Goal: Task Accomplishment & Management: Use online tool/utility

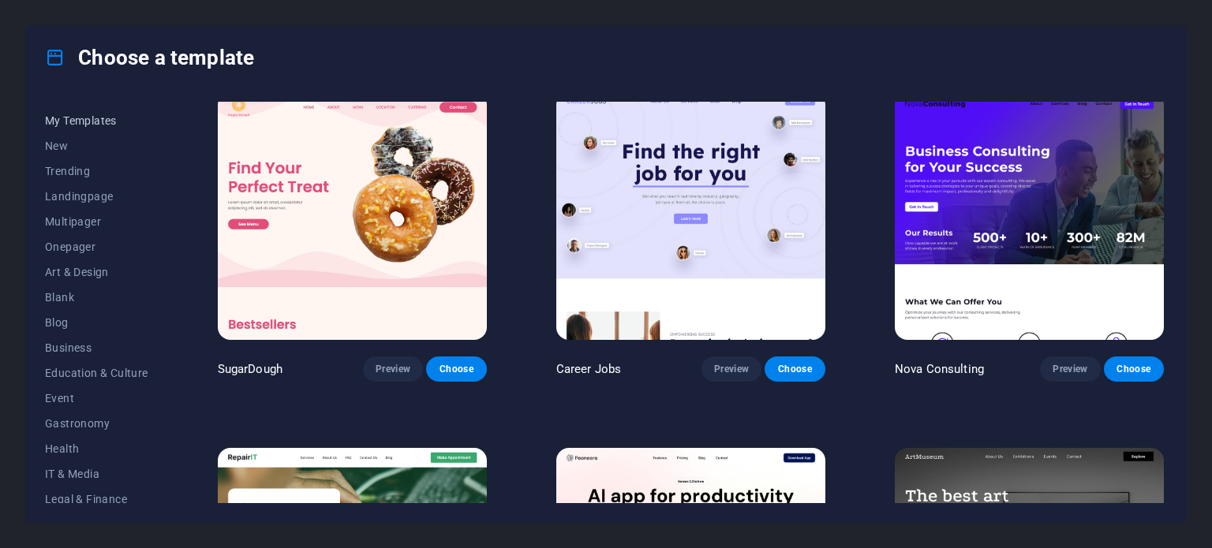
scroll to position [24, 0]
click at [93, 189] on span "Landingpage" at bounding box center [96, 191] width 103 height 13
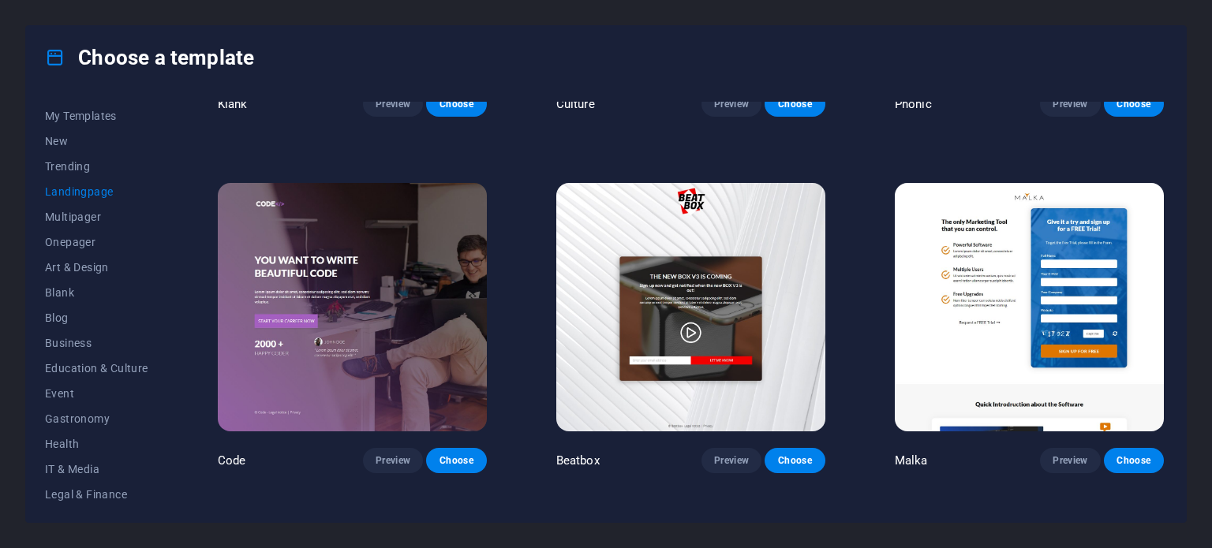
scroll to position [277, 0]
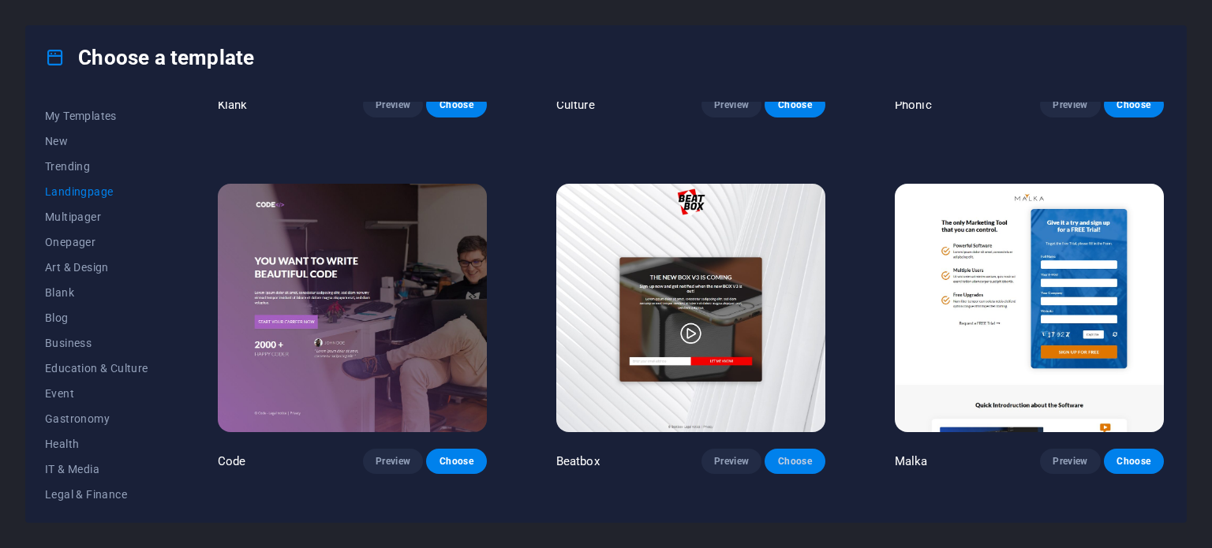
click at [798, 456] on span "Choose" at bounding box center [794, 461] width 35 height 13
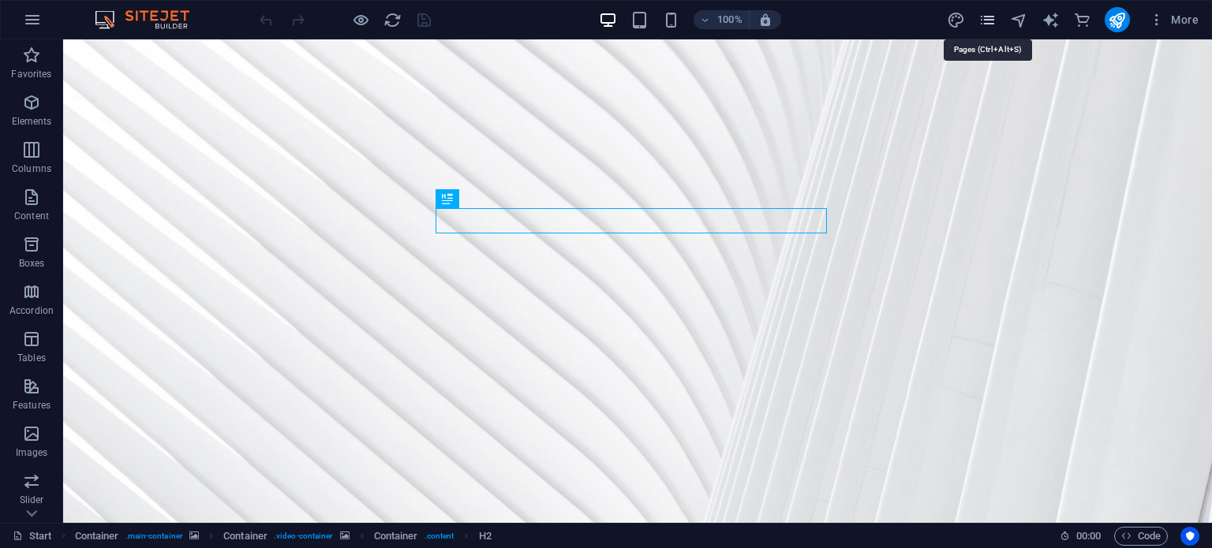
click at [985, 28] on icon "pages" at bounding box center [988, 20] width 18 height 18
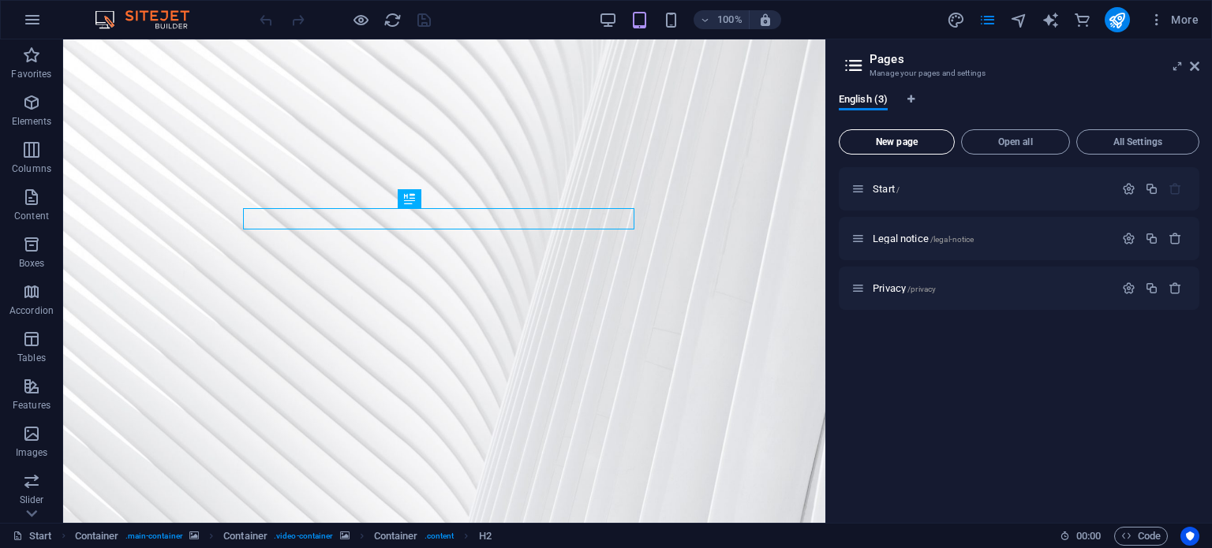
click at [912, 152] on button "New page" at bounding box center [897, 141] width 116 height 25
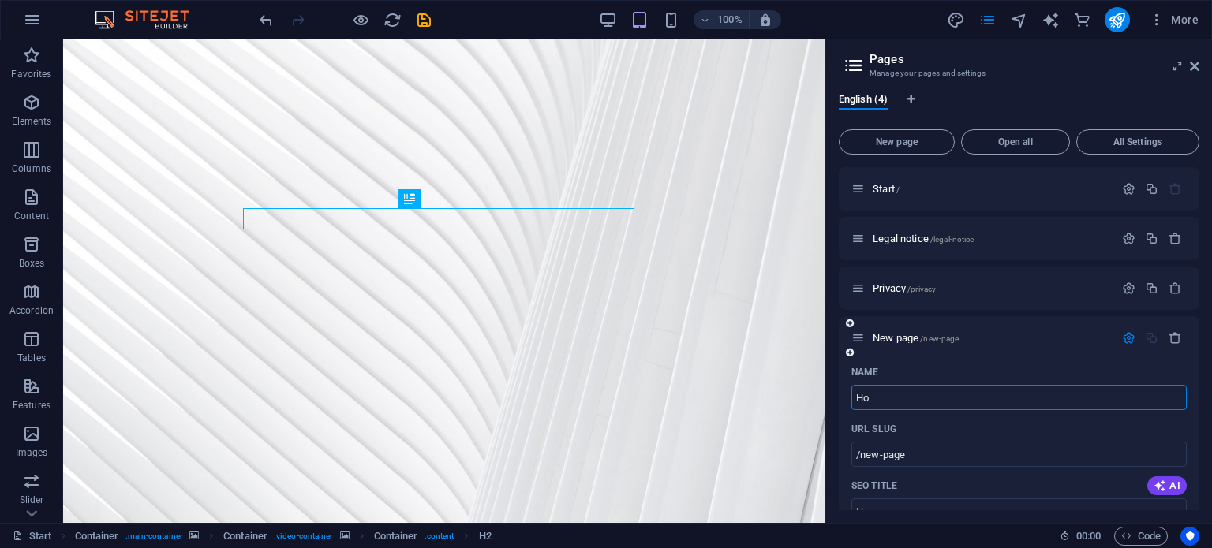
type input "Hom"
type input "/h"
type input "Home"
type input "/home"
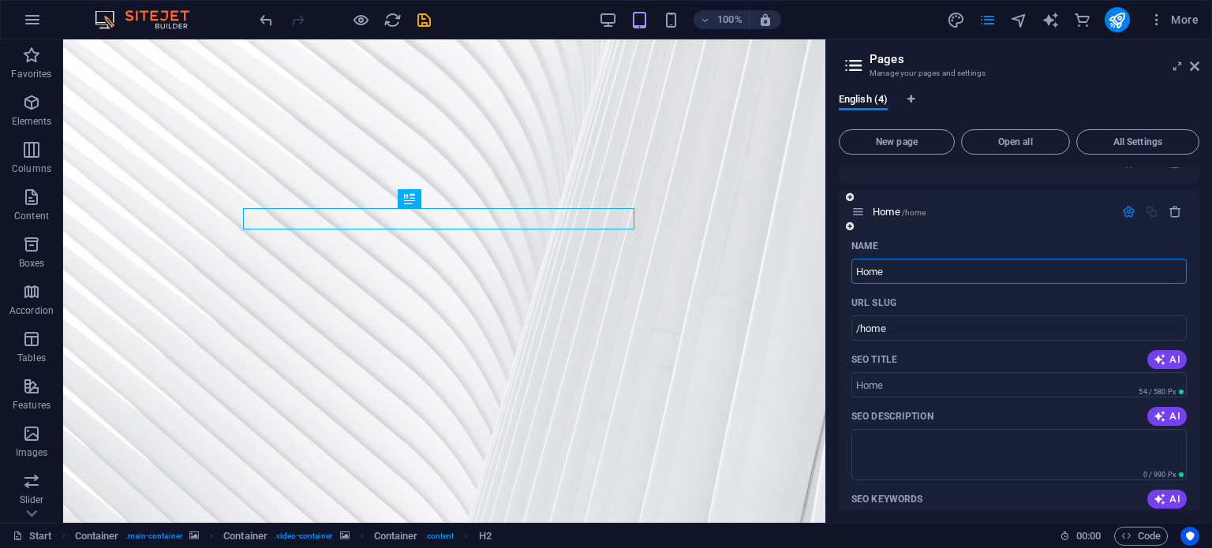
scroll to position [180, 0]
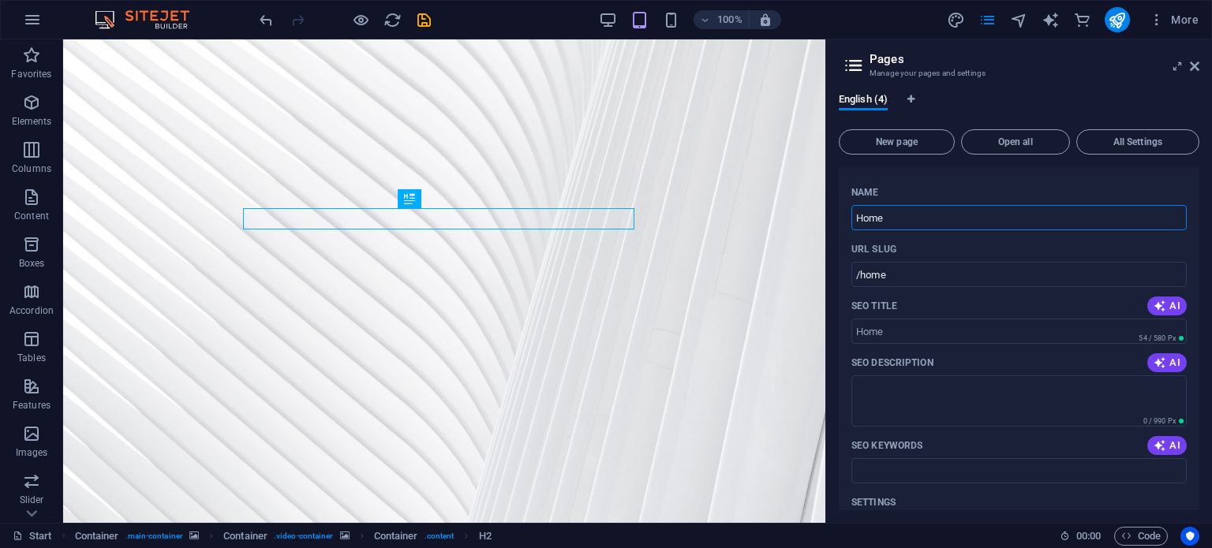
type input "Home"
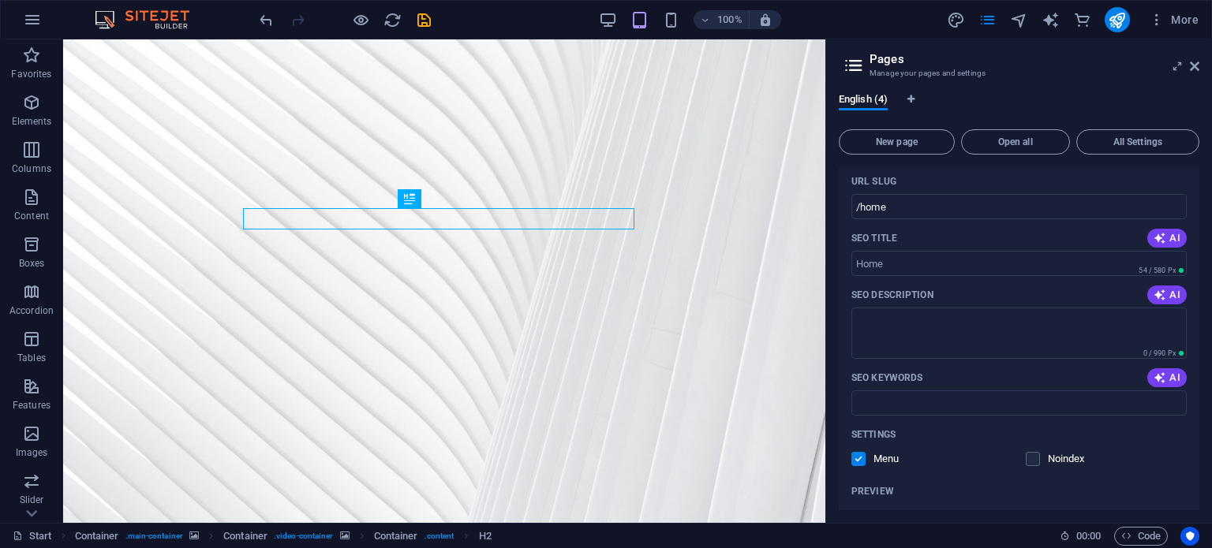
scroll to position [249, 0]
click at [872, 320] on textarea "SEO Description" at bounding box center [1018, 331] width 335 height 51
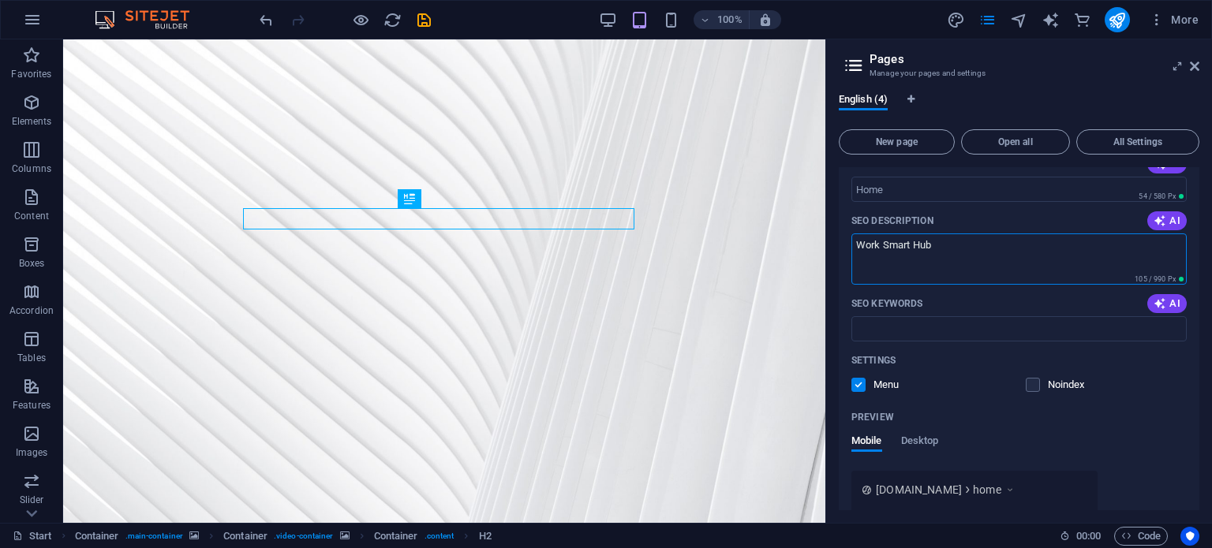
scroll to position [322, 0]
type textarea "Work Smart Hub"
click at [902, 325] on input "SEO Keywords" at bounding box center [1018, 328] width 335 height 25
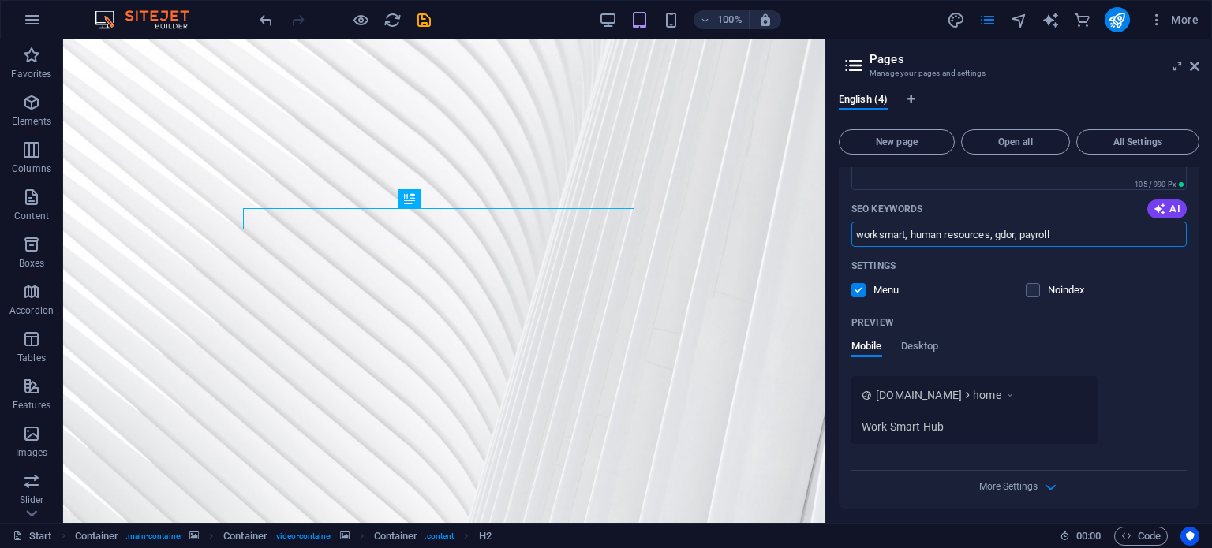
scroll to position [421, 0]
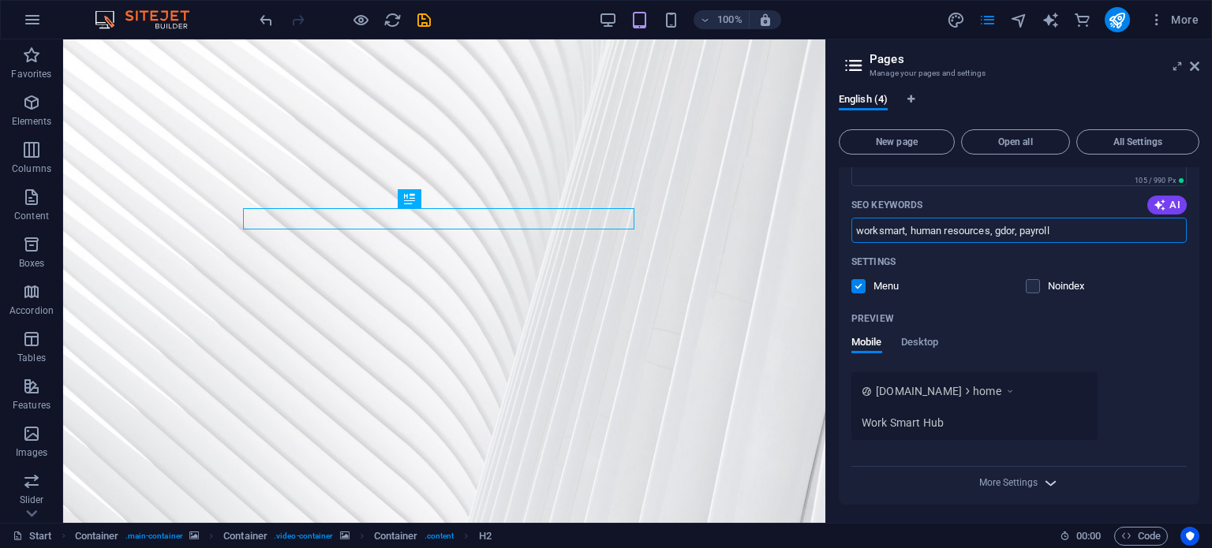
type input "worksmart, human resources, gdor, payroll"
click at [1048, 488] on icon "button" at bounding box center [1051, 483] width 18 height 18
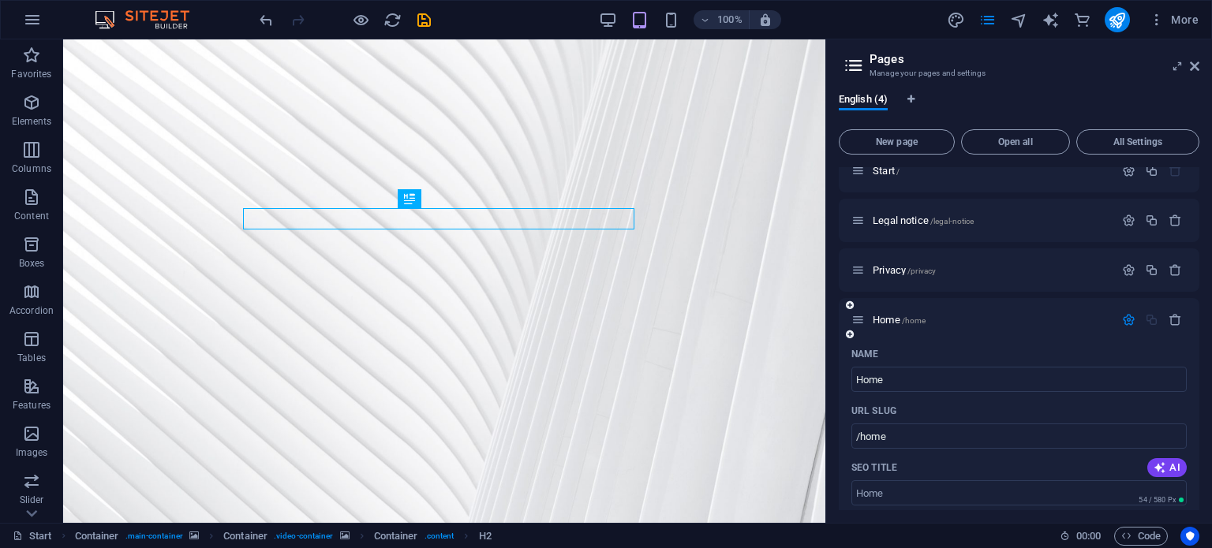
scroll to position [0, 0]
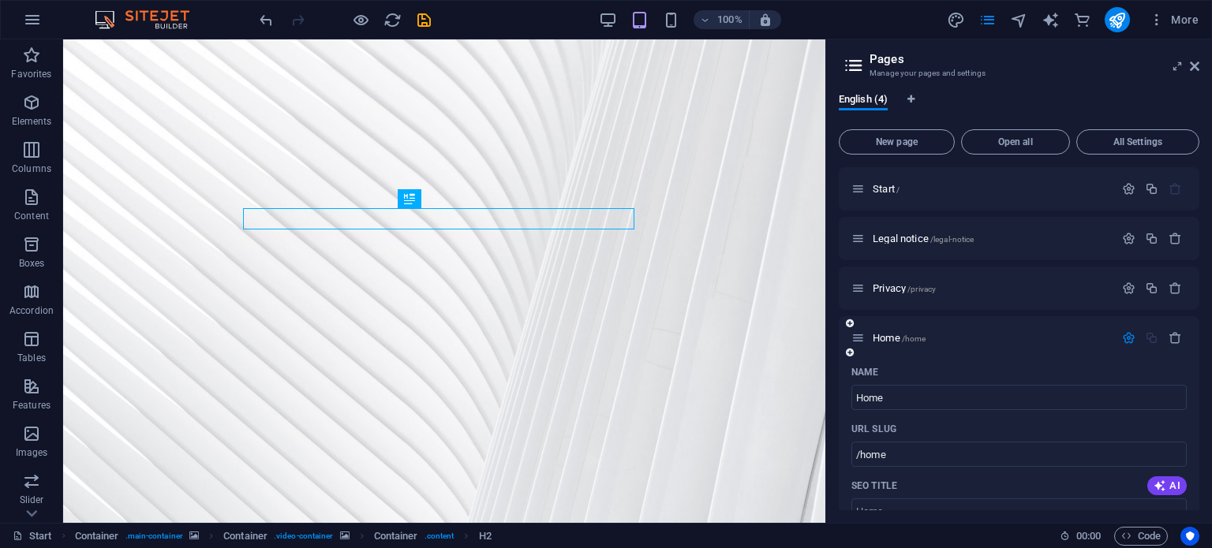
click at [1077, 372] on div "Name" at bounding box center [1018, 372] width 335 height 25
click at [868, 337] on div "Home /home" at bounding box center [991, 338] width 246 height 10
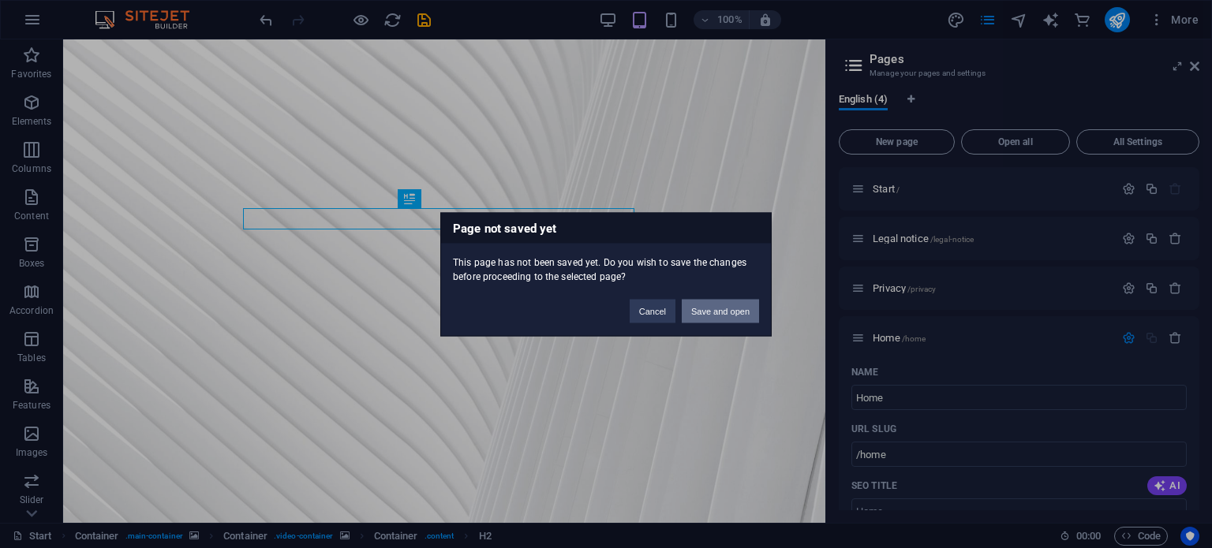
click at [728, 309] on button "Save and open" at bounding box center [720, 311] width 77 height 24
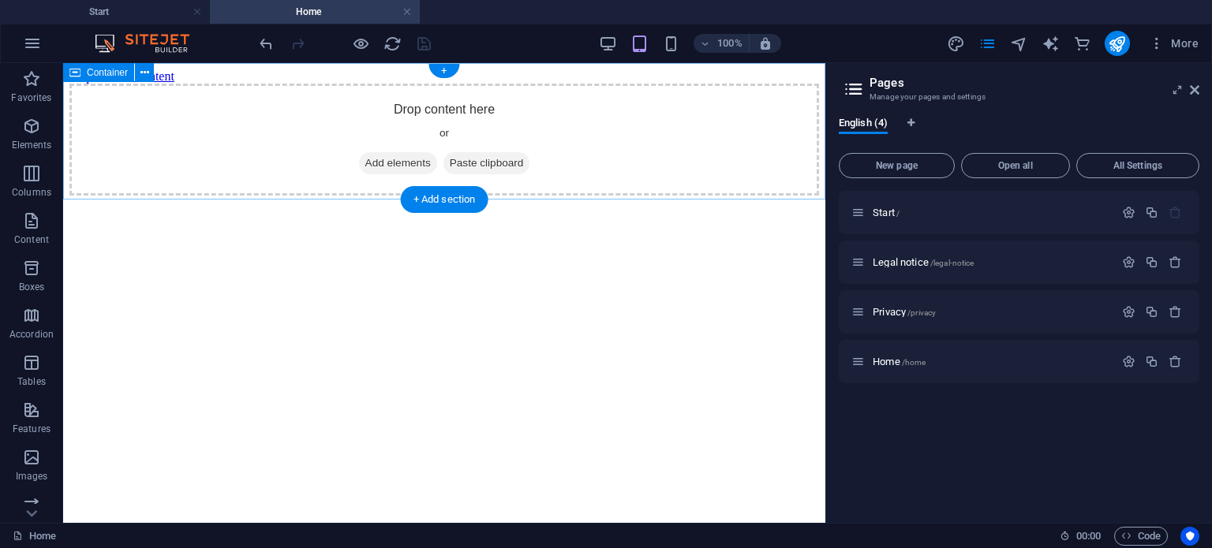
click at [401, 154] on span "Add elements" at bounding box center [398, 163] width 78 height 22
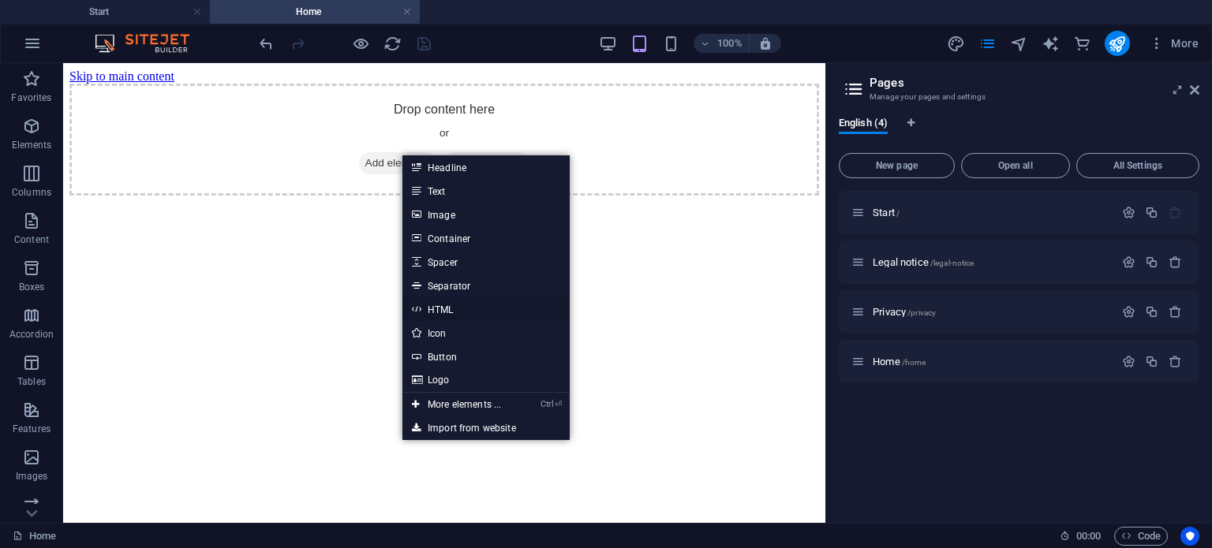
click at [443, 309] on link "HTML" at bounding box center [485, 310] width 167 height 24
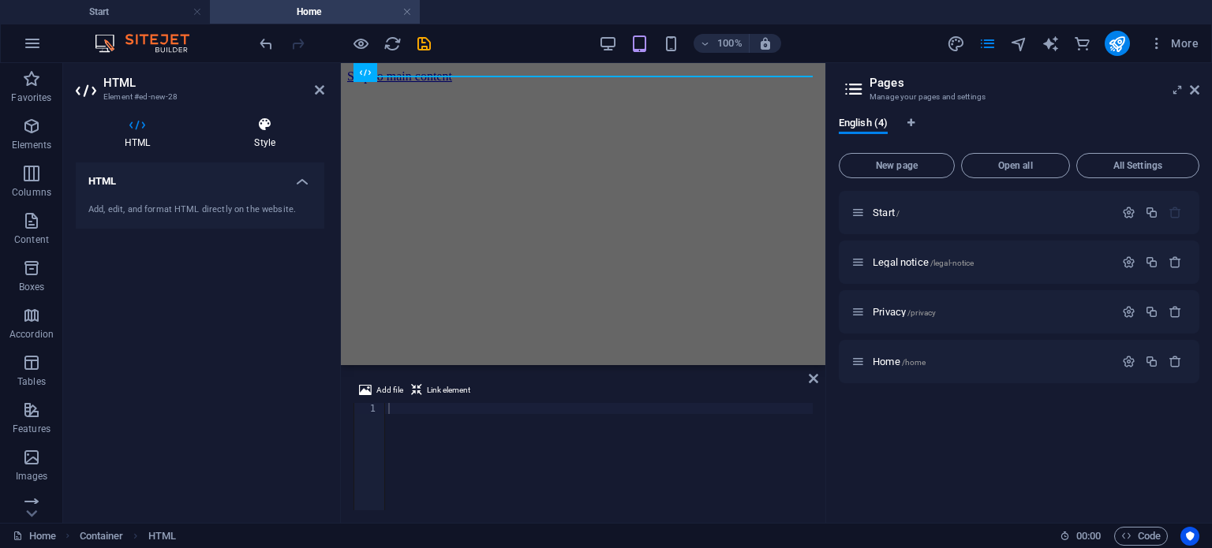
click at [262, 137] on h4 "Style" at bounding box center [264, 133] width 119 height 33
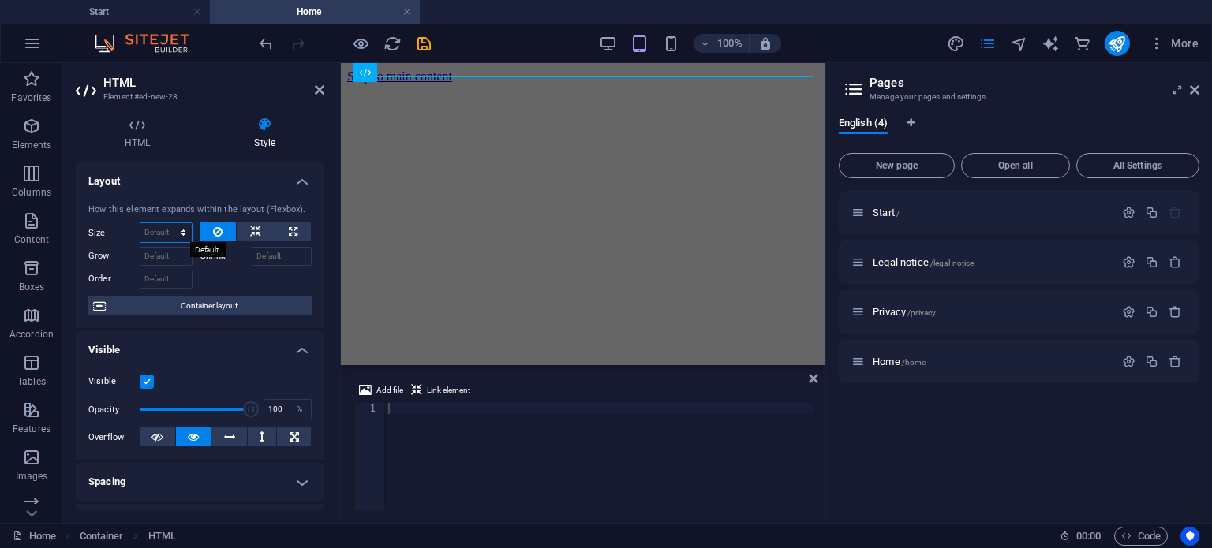
click at [167, 233] on select "Default auto px % 1/1 1/2 1/3 1/4 1/5 1/6 1/7 1/8 1/9 1/10" at bounding box center [165, 232] width 51 height 19
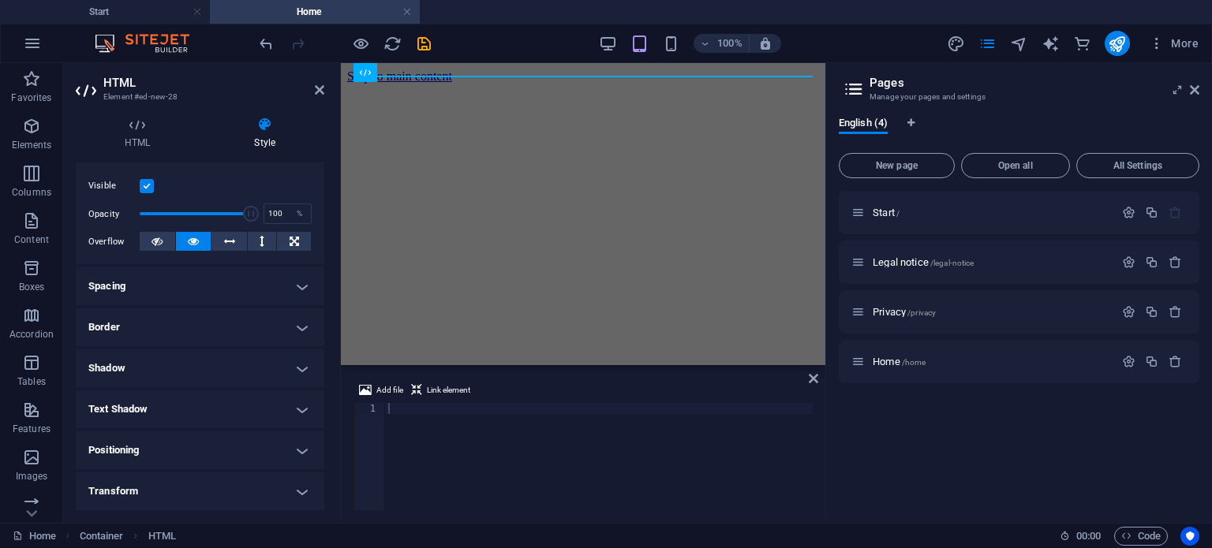
scroll to position [197, 0]
click at [309, 290] on h4 "Spacing" at bounding box center [200, 285] width 249 height 38
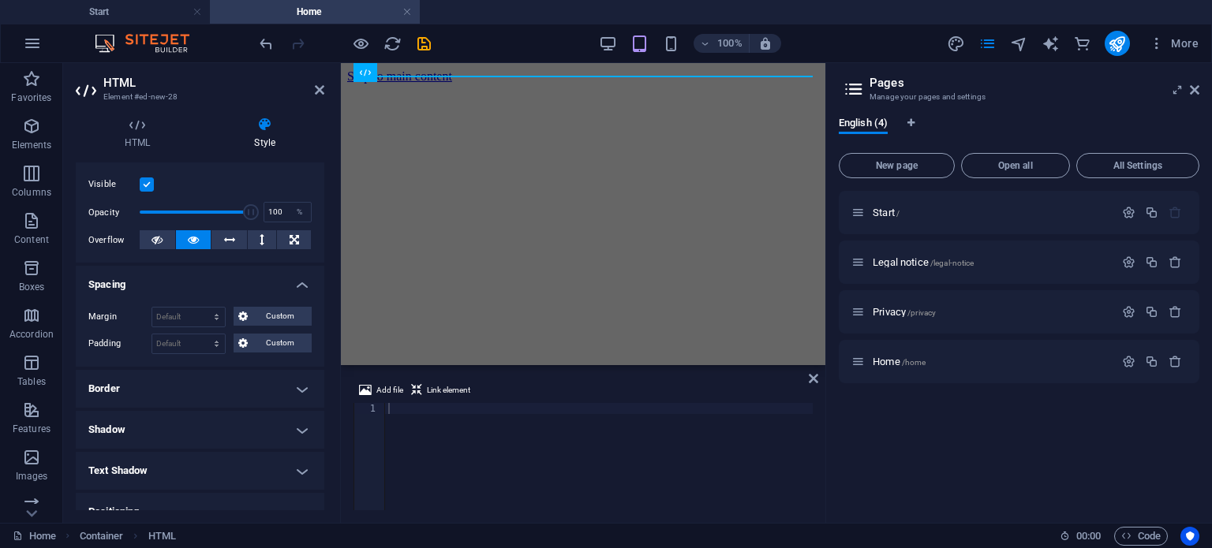
click at [305, 290] on h4 "Spacing" at bounding box center [200, 280] width 249 height 28
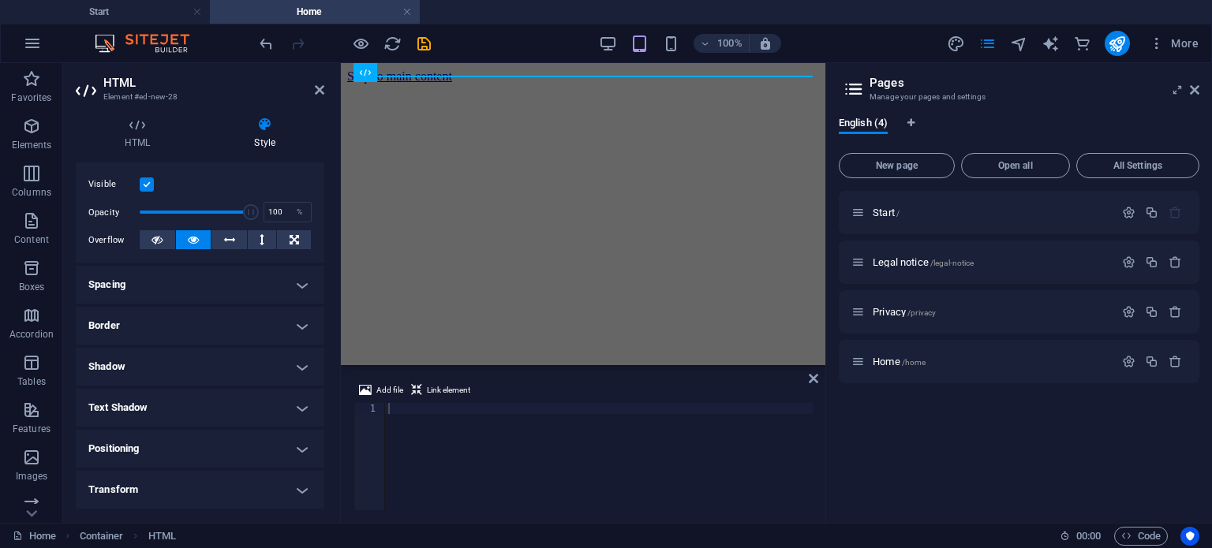
click at [300, 328] on h4 "Border" at bounding box center [200, 326] width 249 height 38
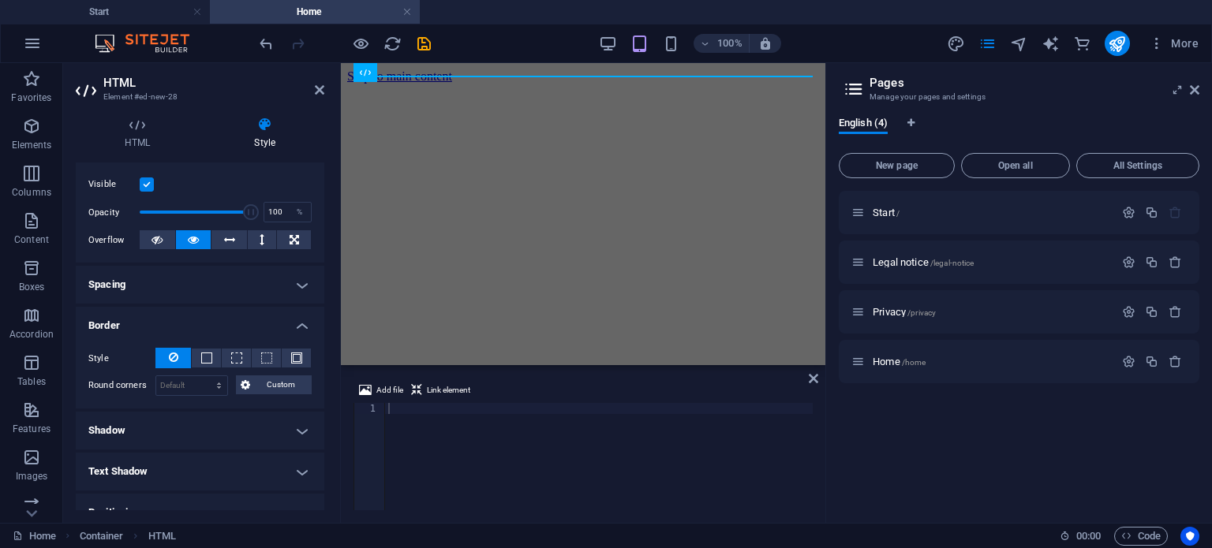
click at [300, 328] on h4 "Border" at bounding box center [200, 321] width 249 height 28
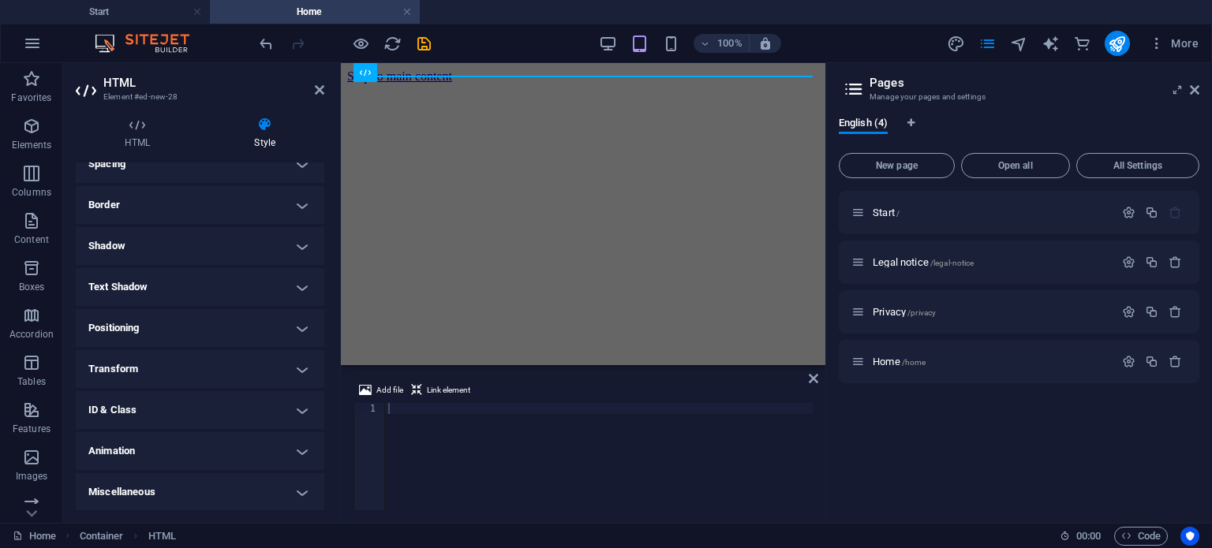
scroll to position [0, 0]
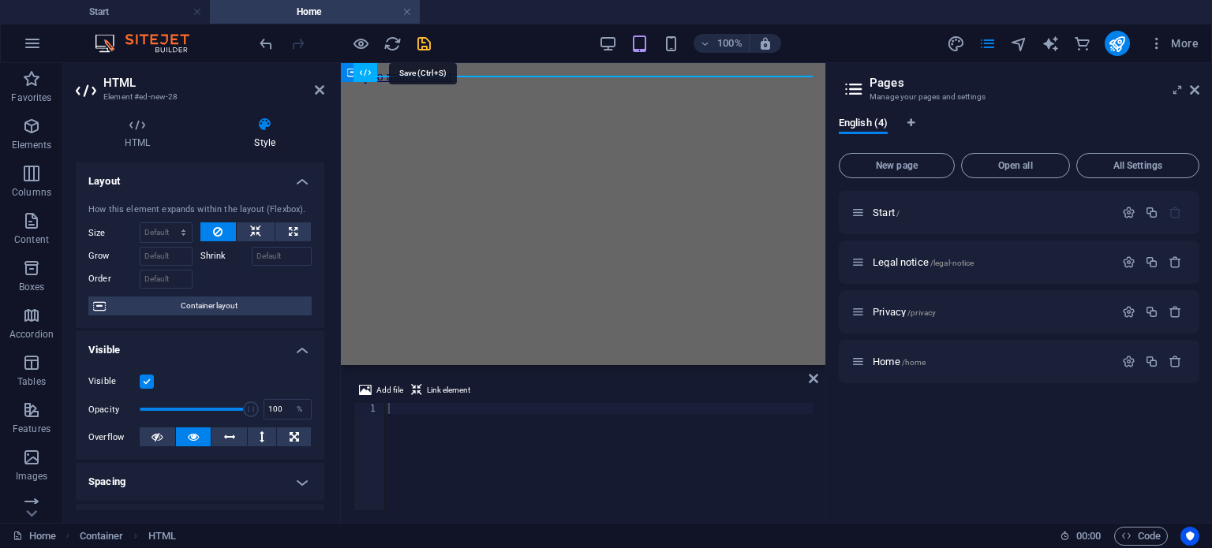
click at [426, 43] on icon "save" at bounding box center [424, 44] width 18 height 18
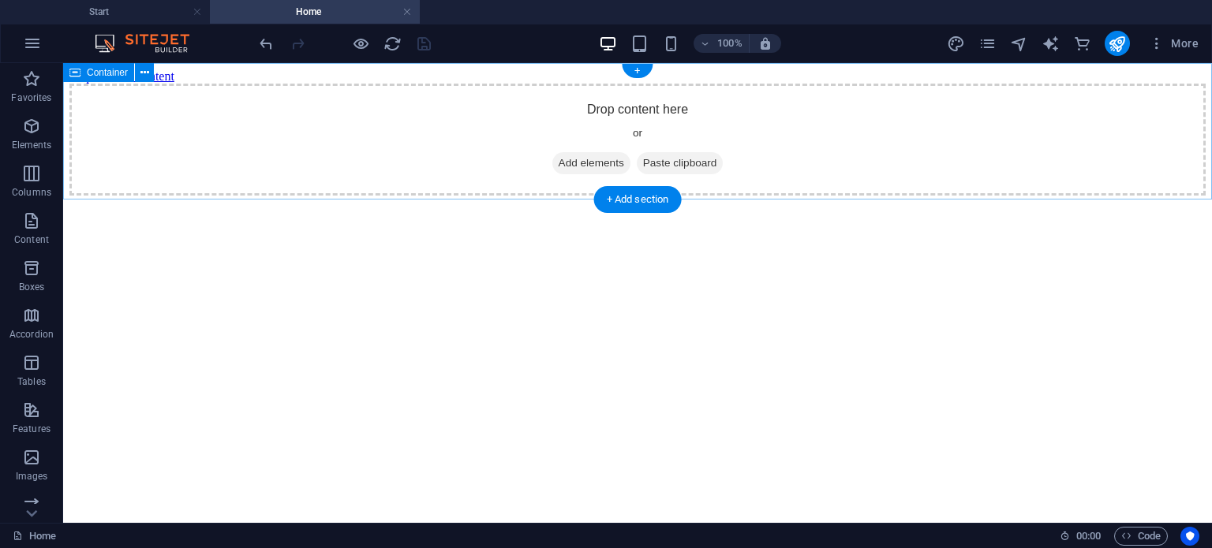
click at [571, 157] on span "Add elements" at bounding box center [591, 163] width 78 height 22
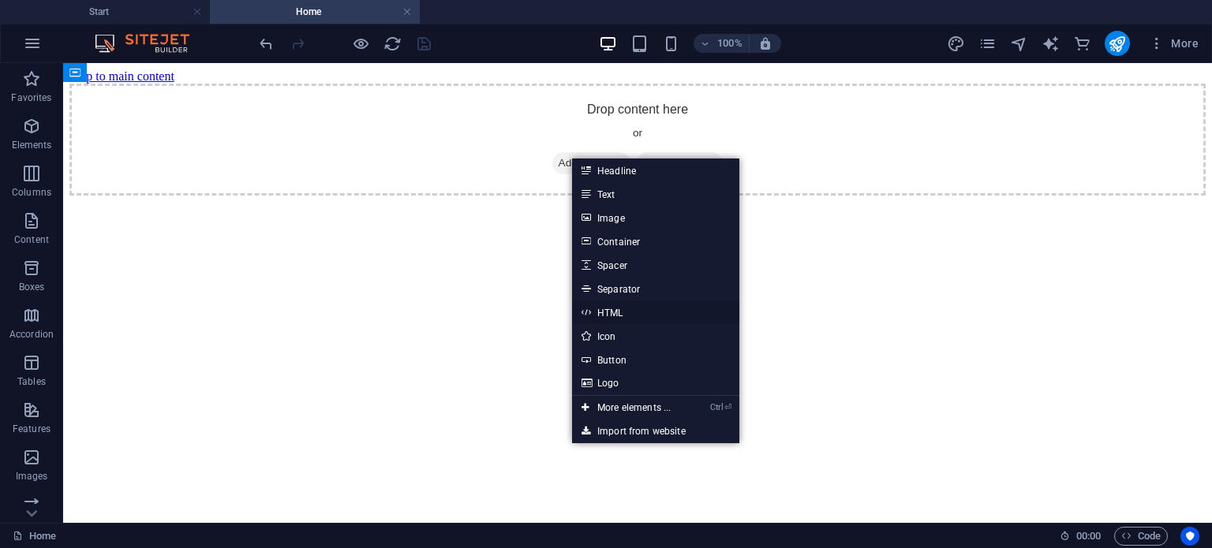
click at [622, 315] on link "HTML" at bounding box center [655, 313] width 167 height 24
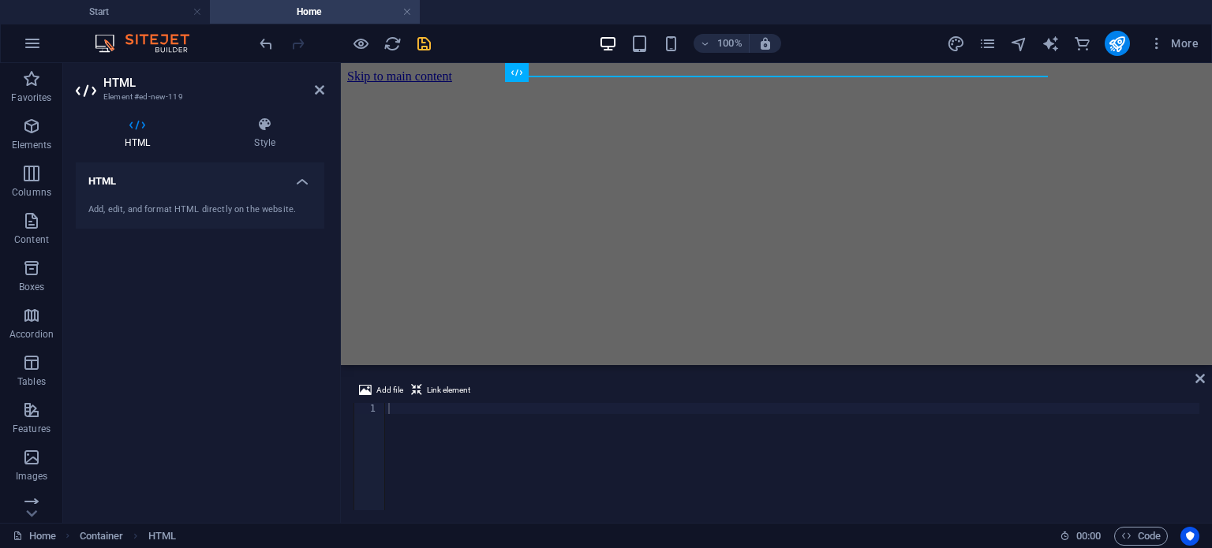
click at [174, 214] on div "Add, edit, and format HTML directly on the website." at bounding box center [199, 210] width 223 height 13
click at [133, 174] on h4 "HTML" at bounding box center [200, 177] width 249 height 28
click at [133, 174] on h4 "HTML" at bounding box center [200, 182] width 249 height 38
drag, startPoint x: 444, startPoint y: 240, endPoint x: 590, endPoint y: 134, distance: 180.3
click at [579, 78] on button at bounding box center [571, 72] width 19 height 19
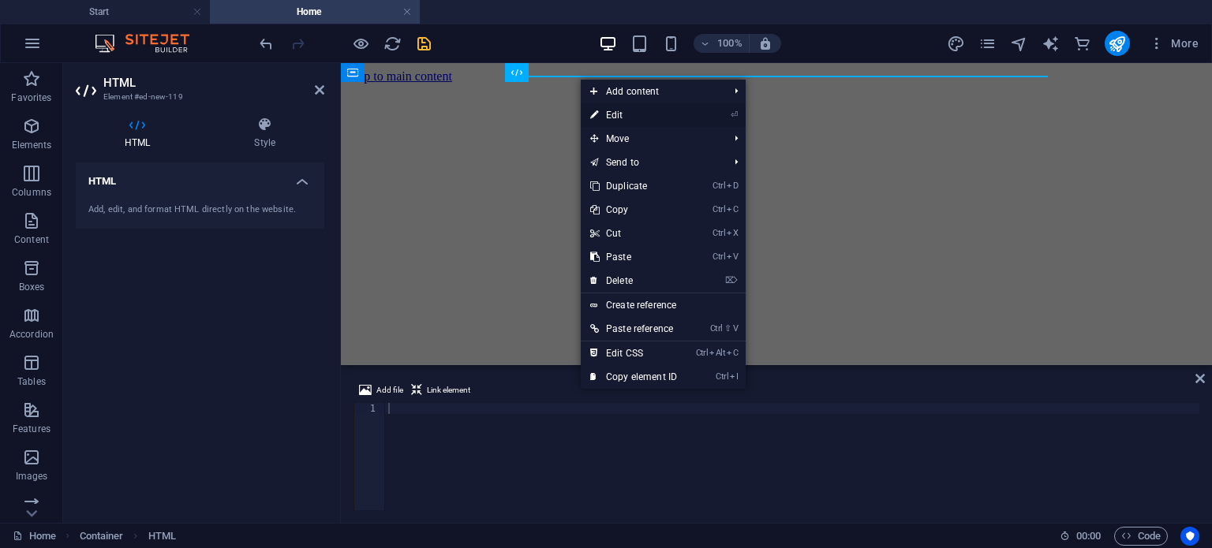
click at [608, 118] on link "⏎ Edit" at bounding box center [634, 115] width 106 height 24
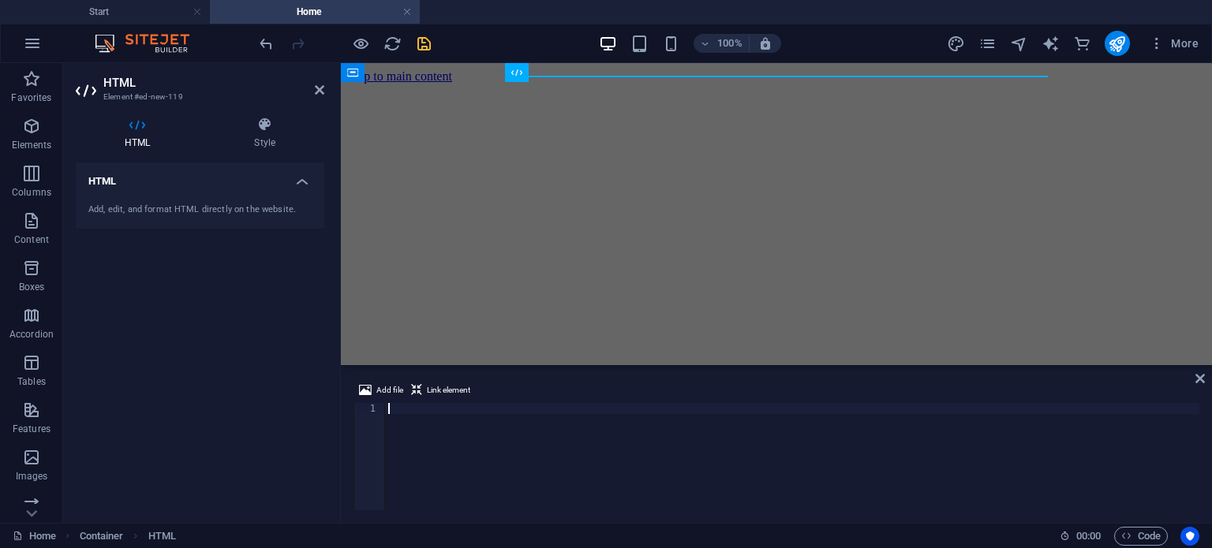
scroll to position [1583, 0]
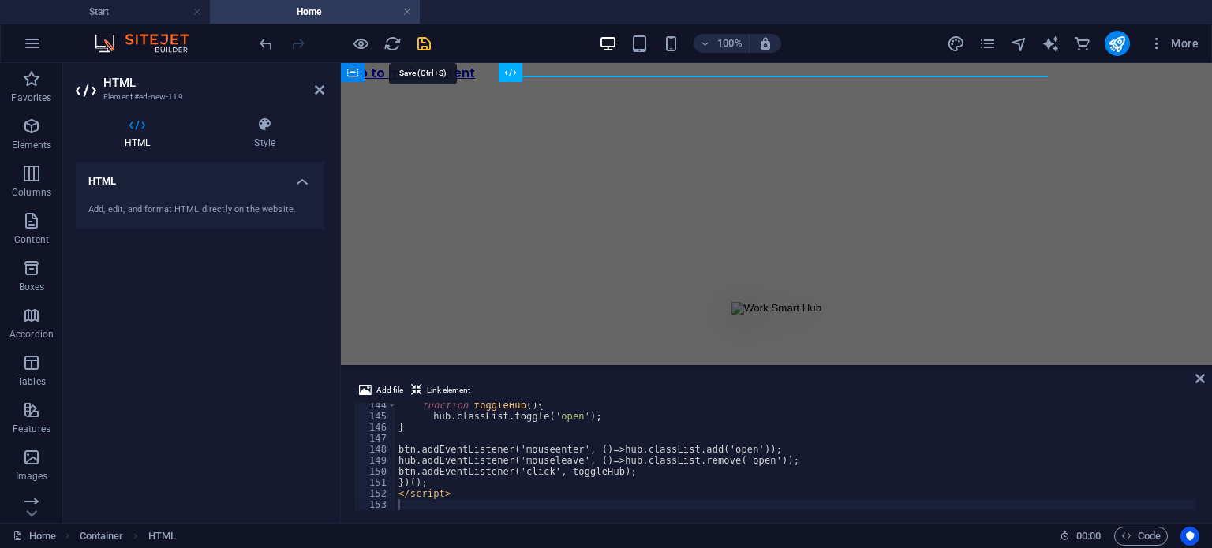
click at [420, 38] on icon "save" at bounding box center [424, 44] width 18 height 18
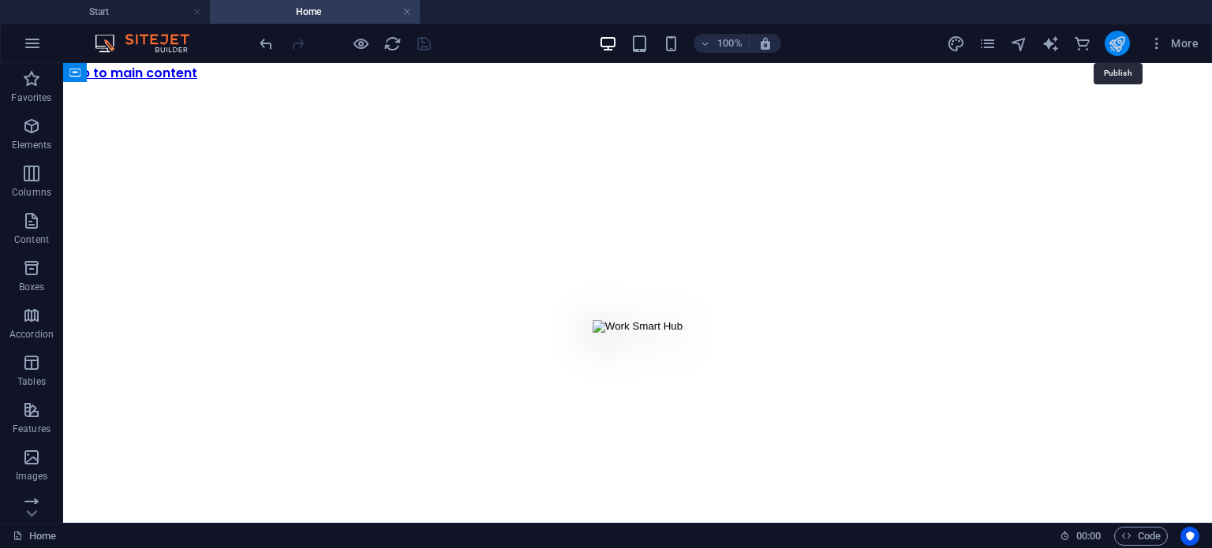
click at [1125, 47] on icon "publish" at bounding box center [1117, 44] width 18 height 18
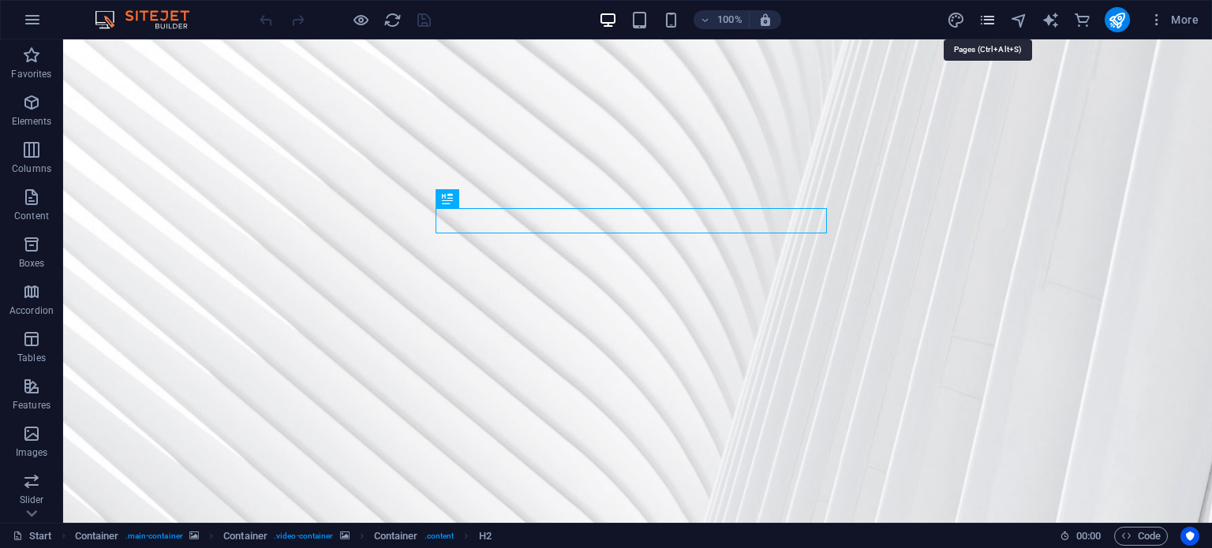
click at [992, 19] on icon "pages" at bounding box center [988, 20] width 18 height 18
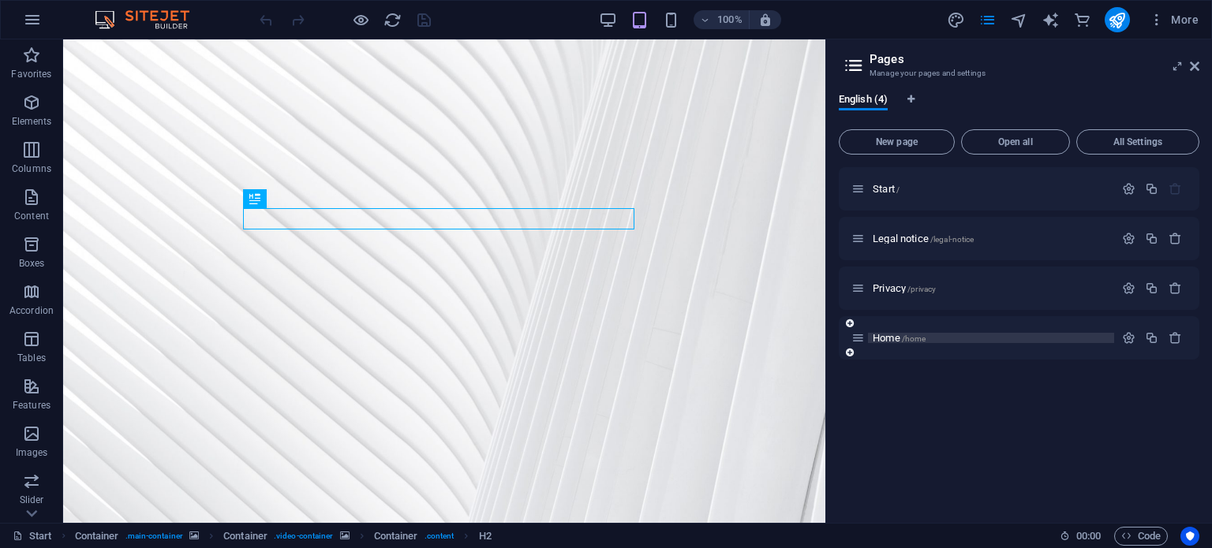
click at [891, 340] on span "Home /home" at bounding box center [899, 338] width 53 height 12
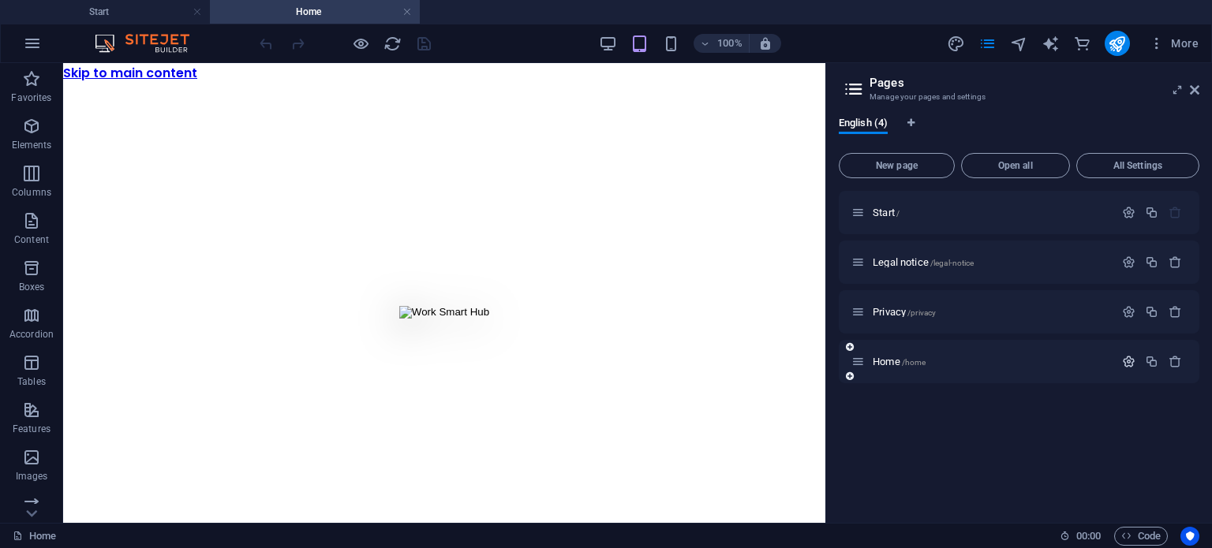
click at [1128, 362] on icon "button" at bounding box center [1128, 361] width 13 height 13
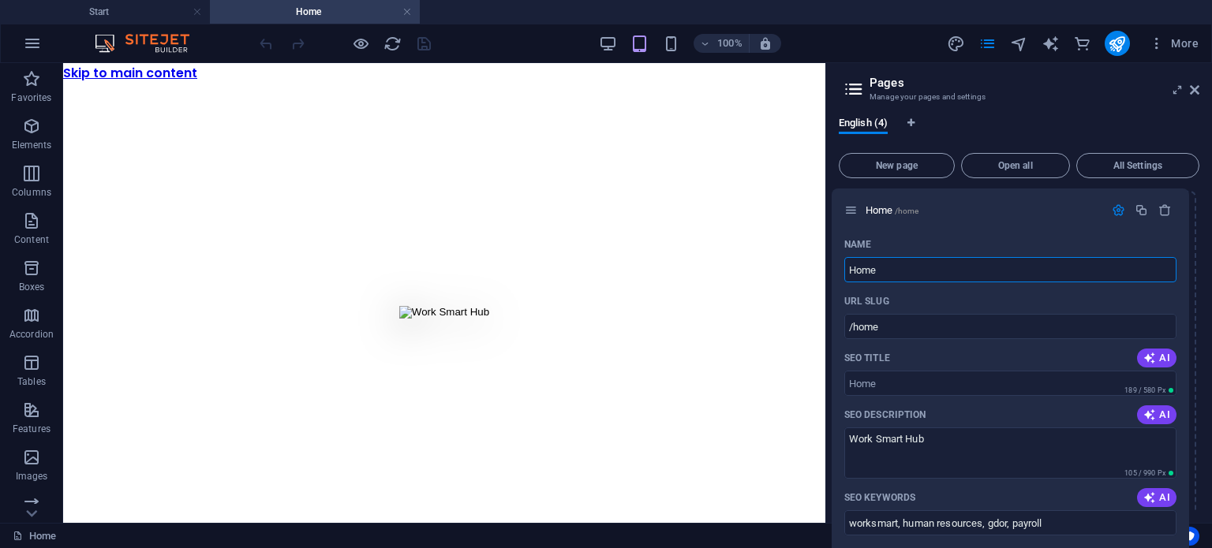
drag, startPoint x: 860, startPoint y: 360, endPoint x: 849, endPoint y: 201, distance: 159.0
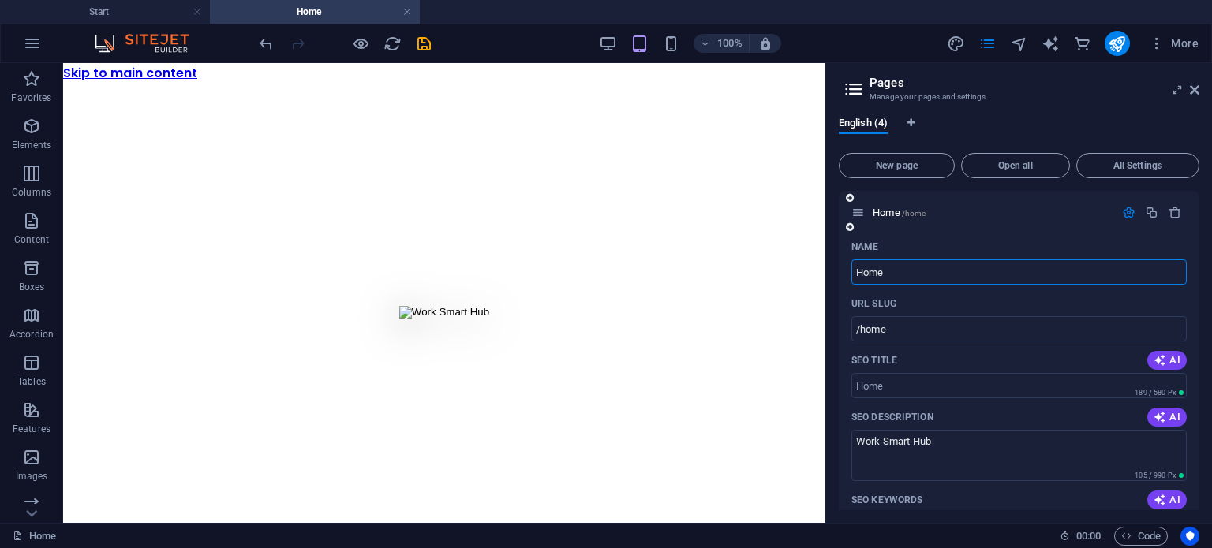
click at [865, 208] on div "Home /home" at bounding box center [982, 213] width 263 height 18
click at [863, 212] on icon at bounding box center [857, 212] width 13 height 13
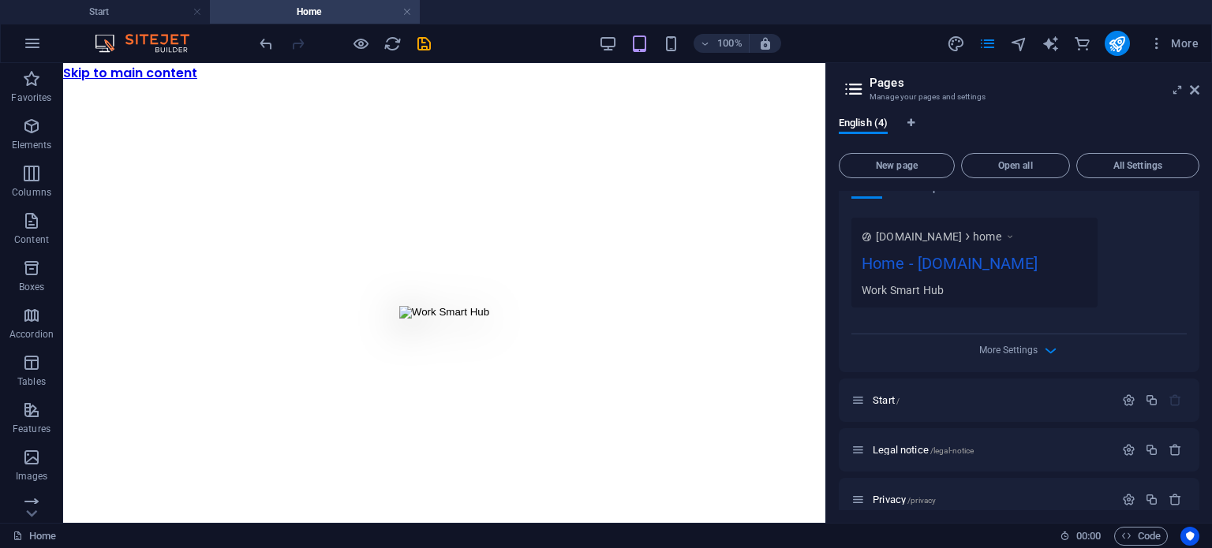
scroll to position [466, 0]
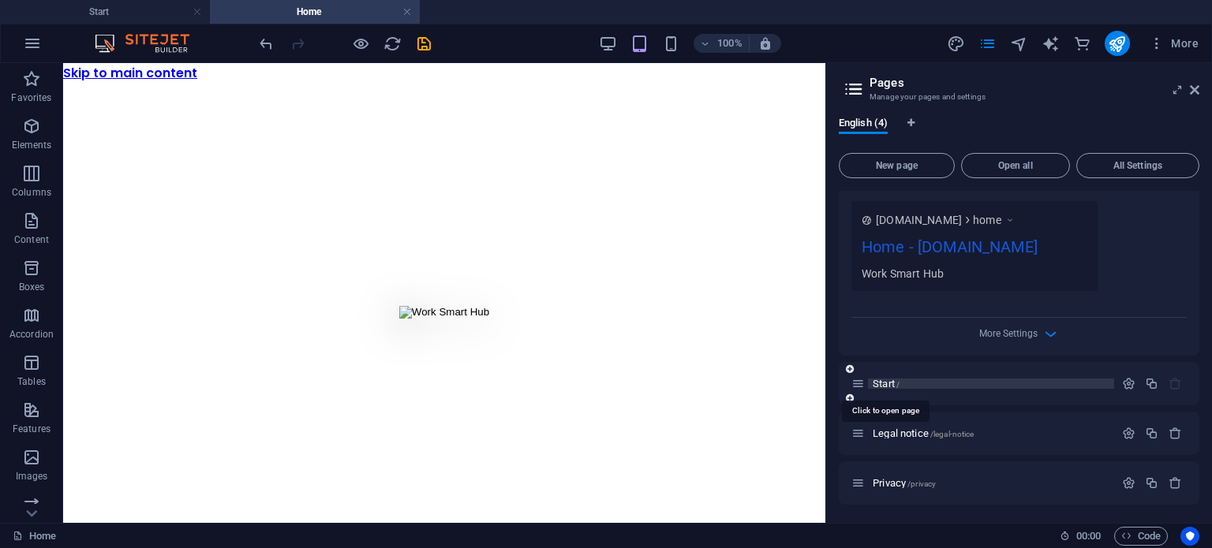
click at [892, 387] on span "Start /" at bounding box center [886, 384] width 27 height 12
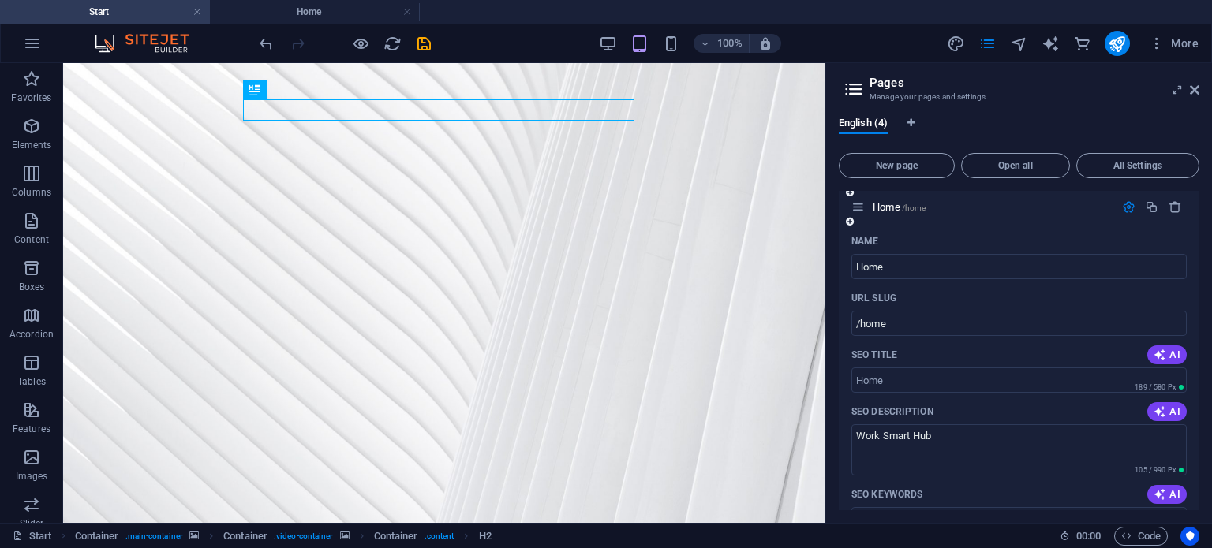
scroll to position [0, 0]
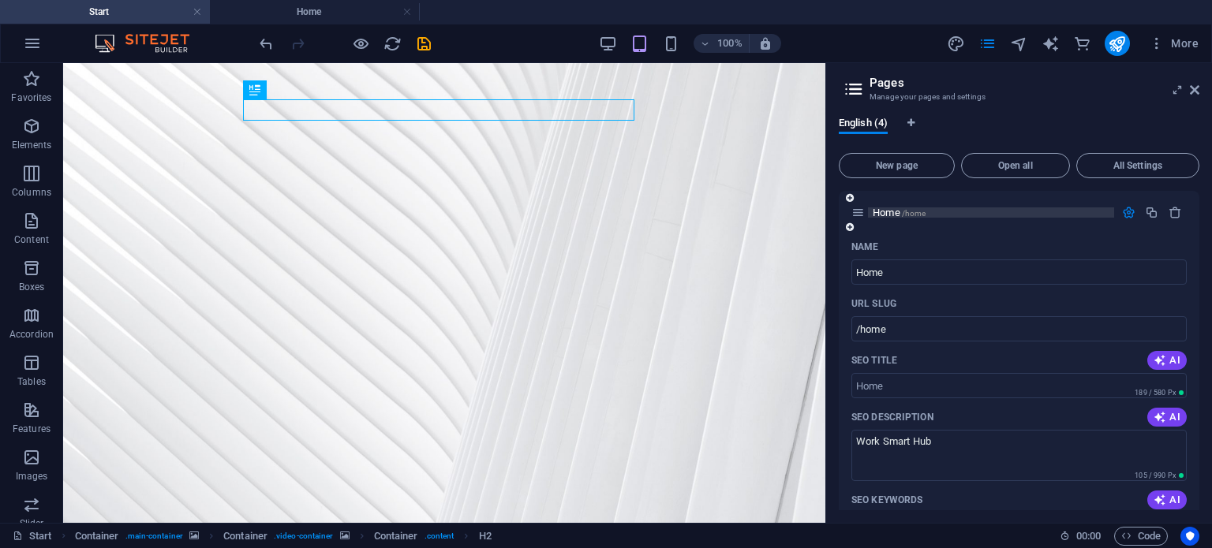
click at [879, 208] on span "Home /home" at bounding box center [899, 213] width 53 height 12
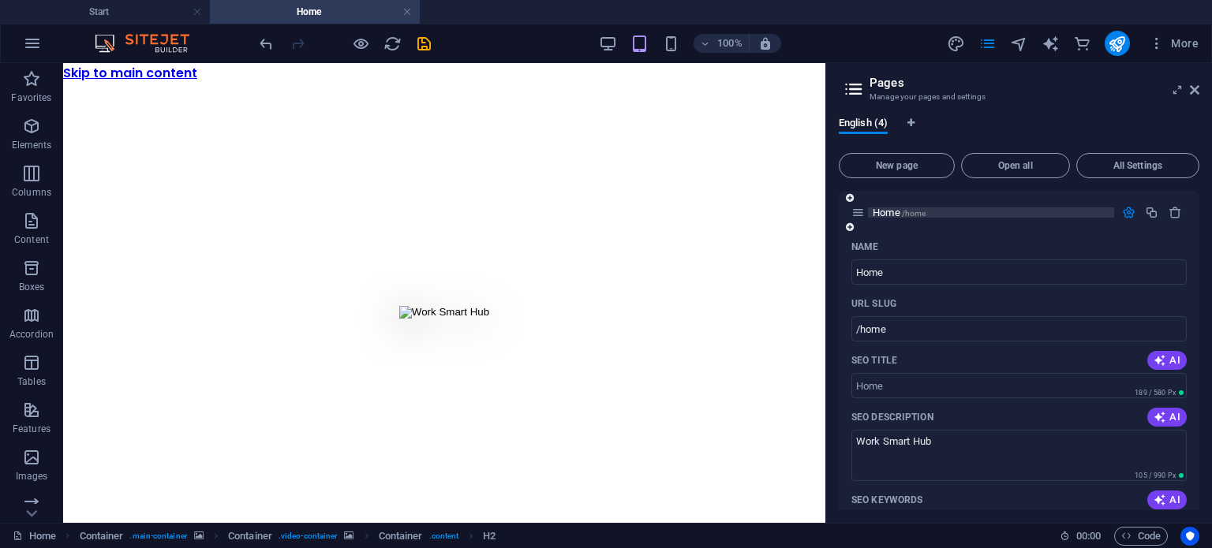
click at [879, 208] on span "Home /home" at bounding box center [899, 213] width 53 height 12
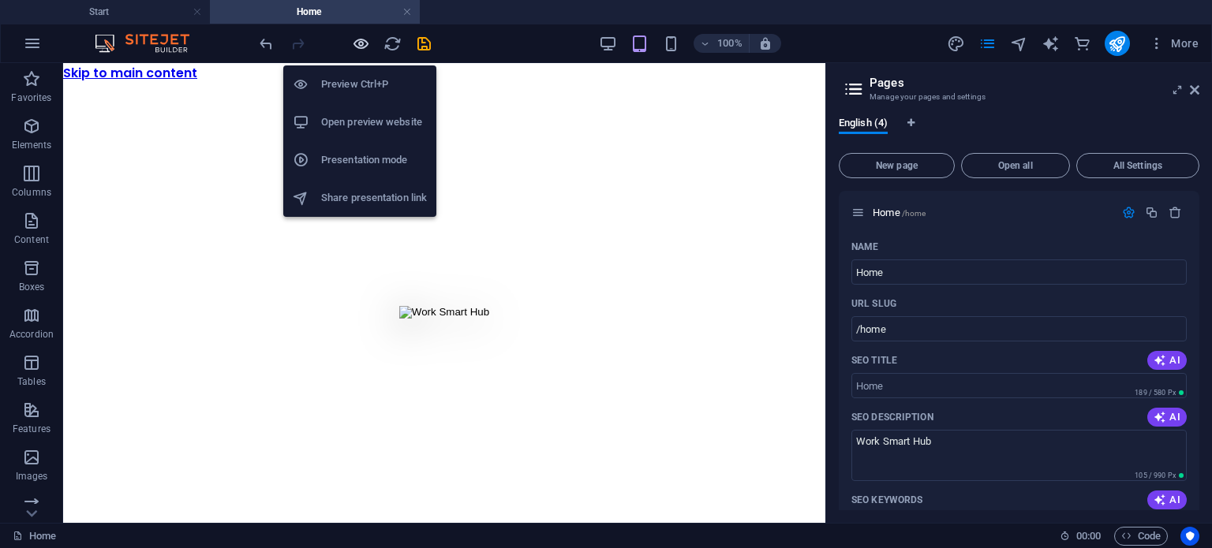
click at [362, 47] on icon "button" at bounding box center [361, 44] width 18 height 18
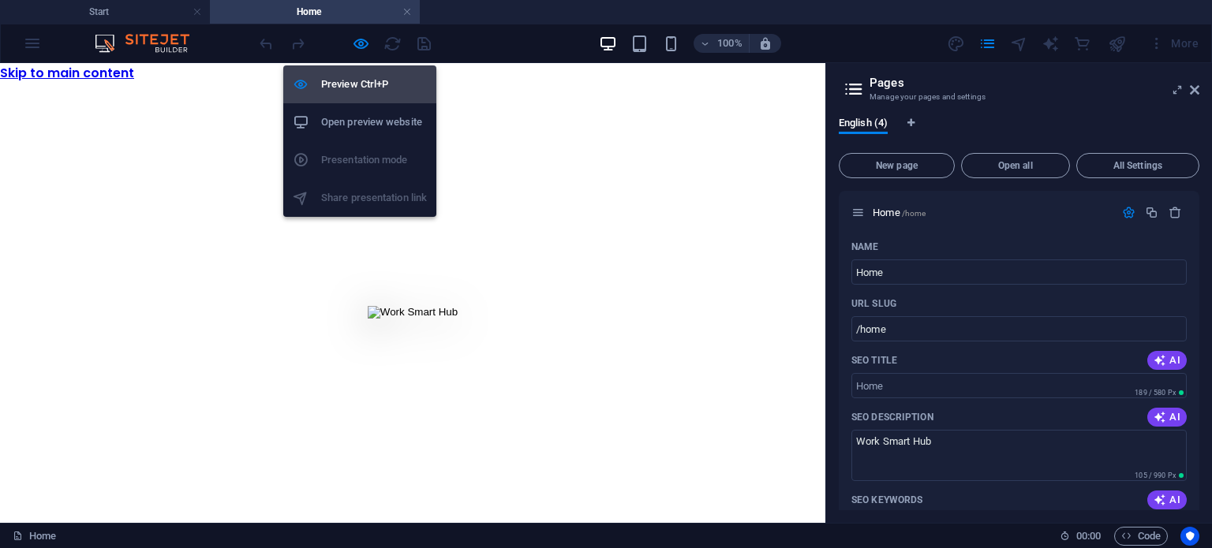
click at [357, 89] on h6 "Preview Ctrl+P" at bounding box center [374, 84] width 106 height 19
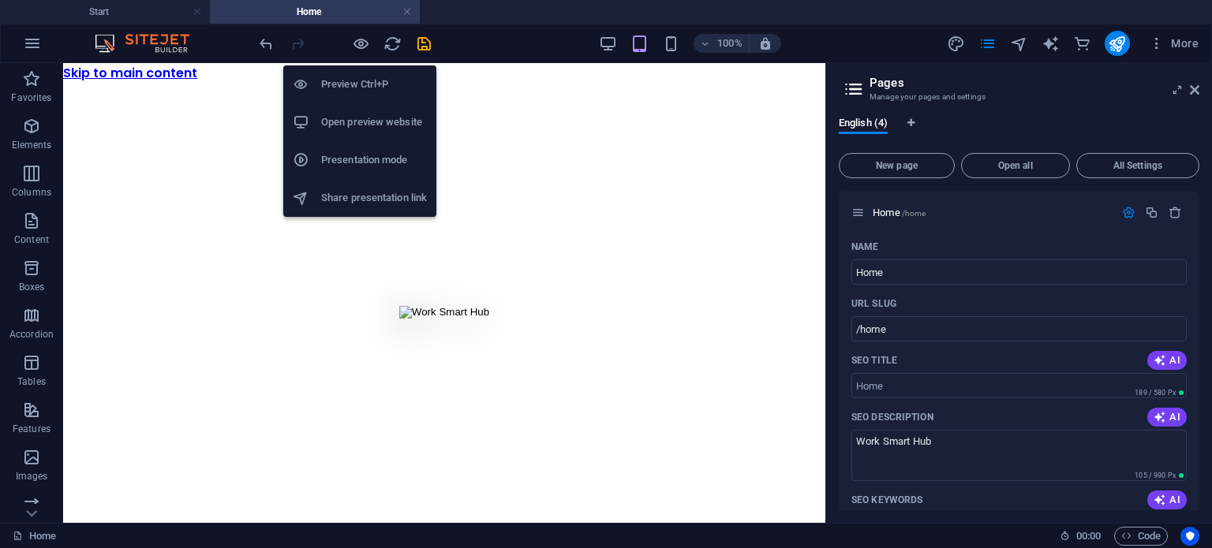
click at [355, 88] on h6 "Preview Ctrl+P" at bounding box center [374, 84] width 106 height 19
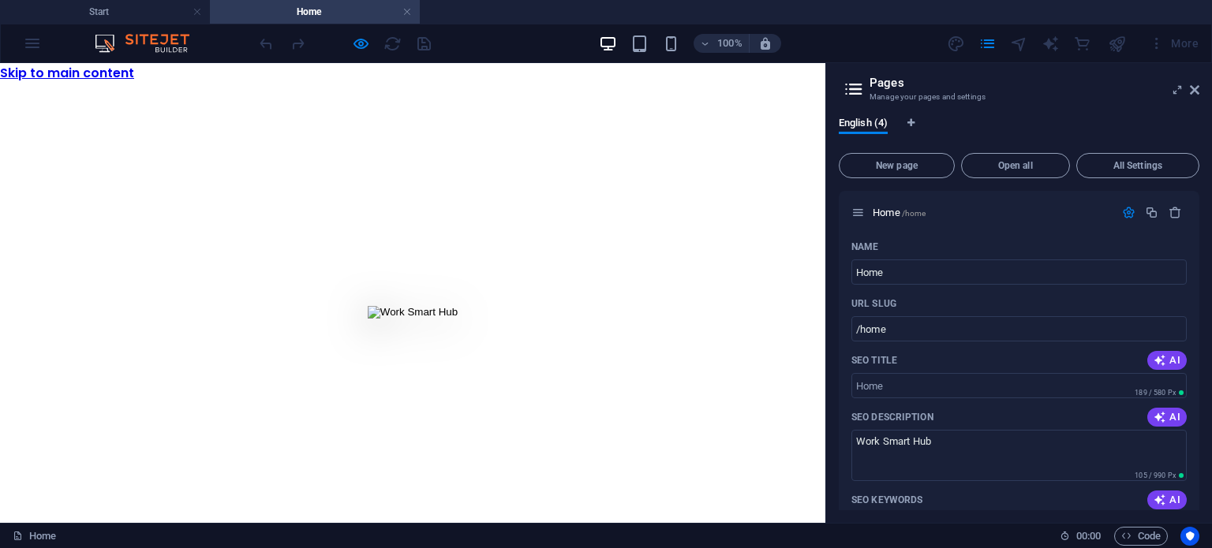
click at [458, 306] on img at bounding box center [413, 312] width 90 height 13
click at [462, 305] on button at bounding box center [412, 312] width 99 height 14
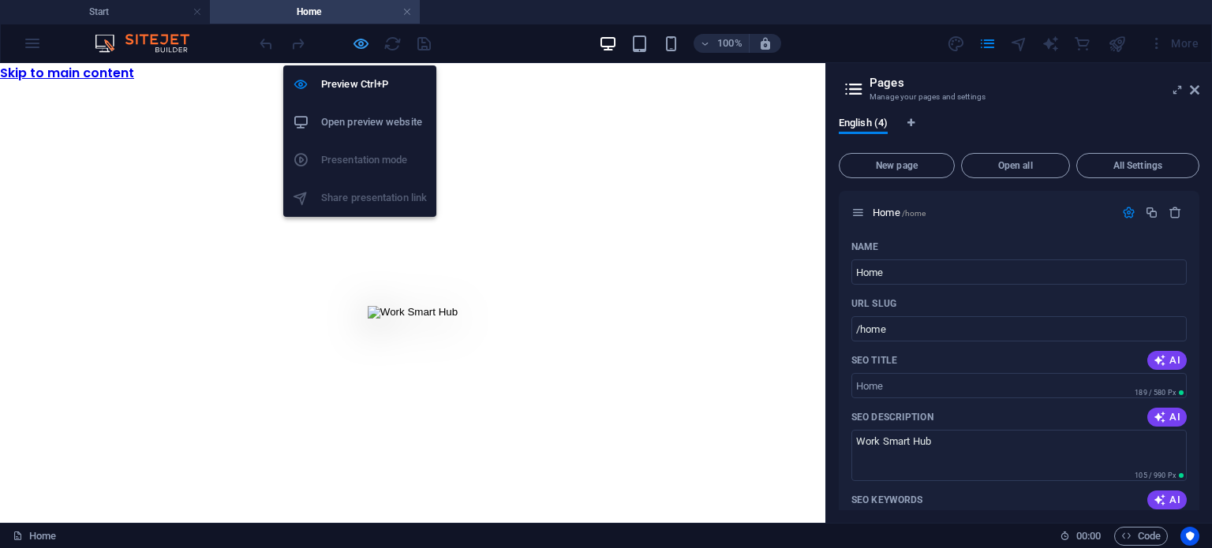
click at [356, 42] on icon "button" at bounding box center [361, 44] width 18 height 18
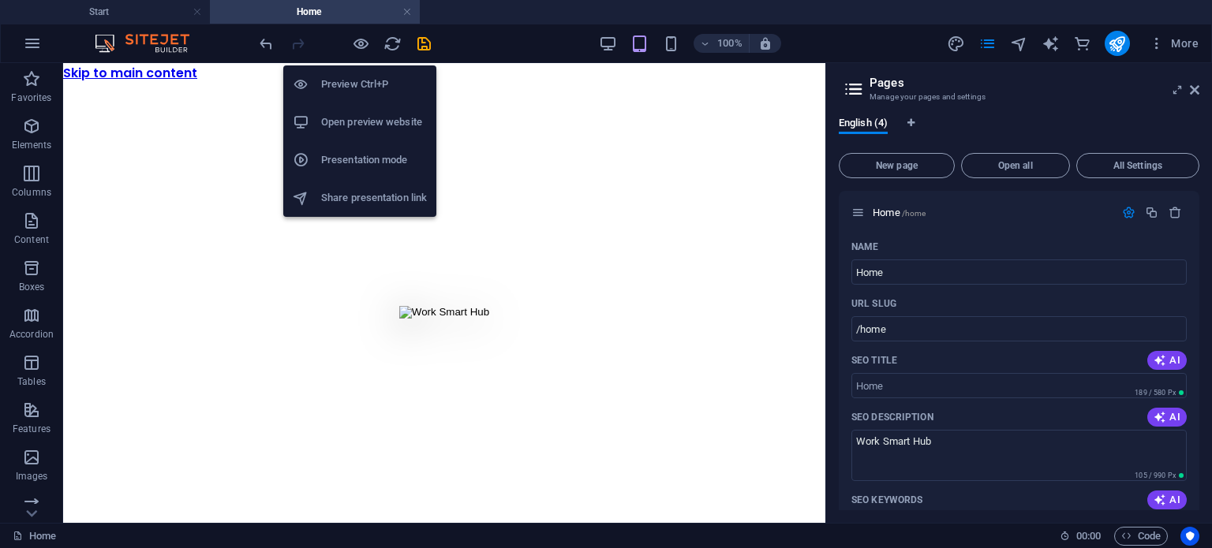
click at [392, 170] on li "Presentation mode" at bounding box center [359, 160] width 153 height 38
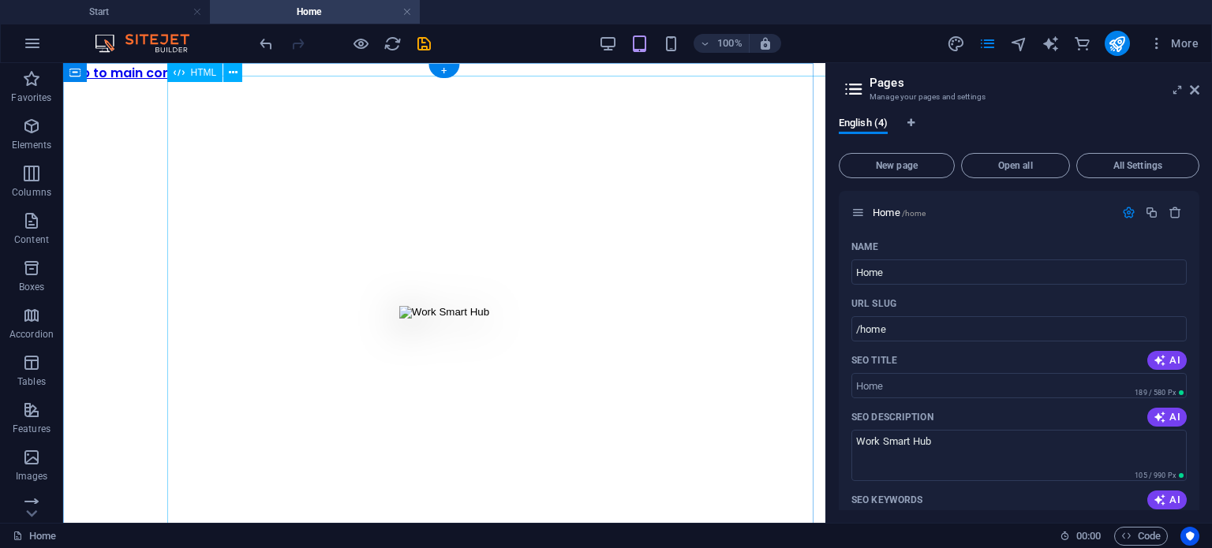
click at [524, 301] on div "Resurse Umane GDPR Salarizare Pontaje" at bounding box center [444, 313] width 762 height 460
click at [1173, 214] on icon "button" at bounding box center [1175, 212] width 13 height 13
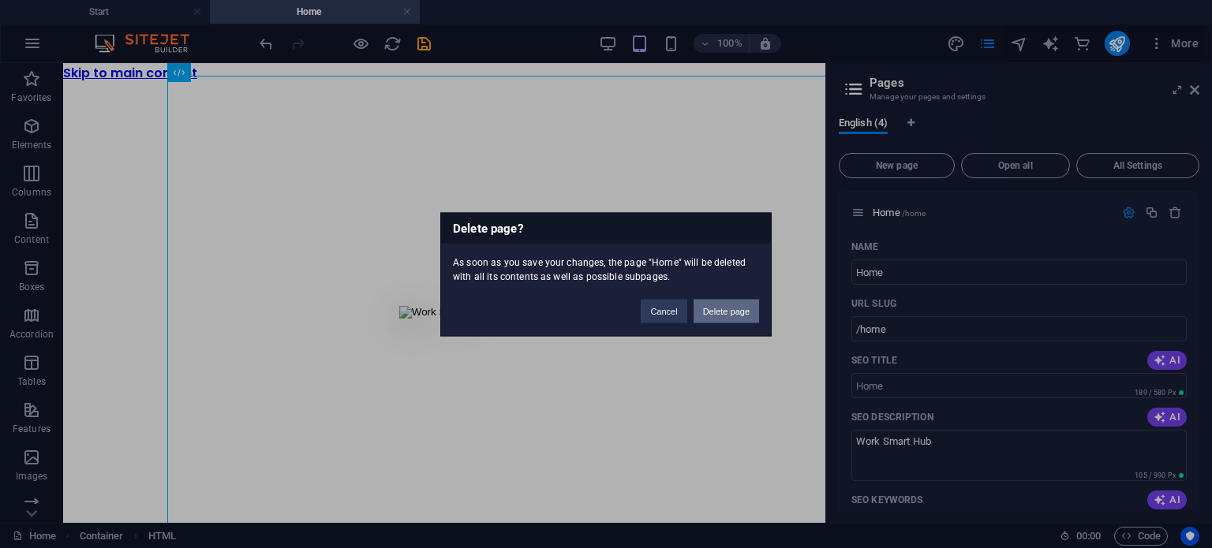
click at [729, 307] on button "Delete page" at bounding box center [726, 311] width 65 height 24
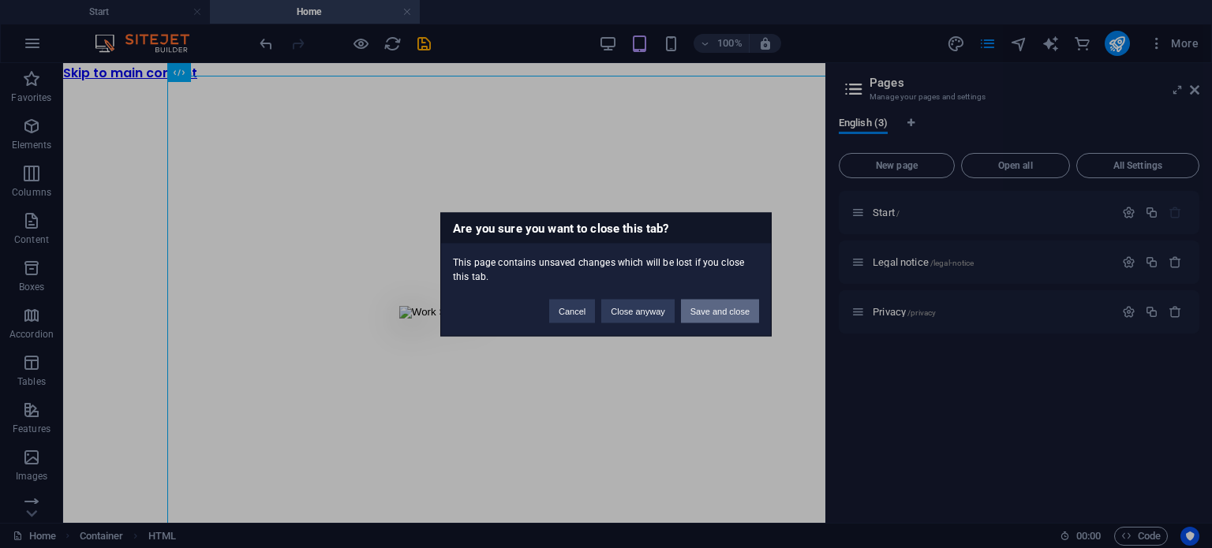
click at [702, 311] on button "Save and close" at bounding box center [720, 311] width 78 height 24
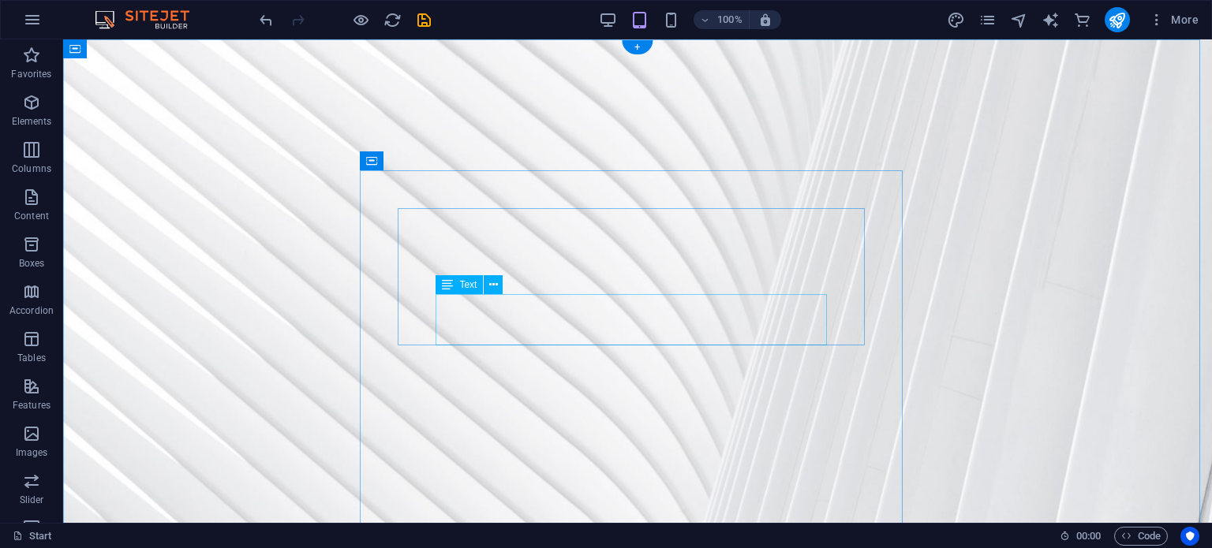
scroll to position [133, 0]
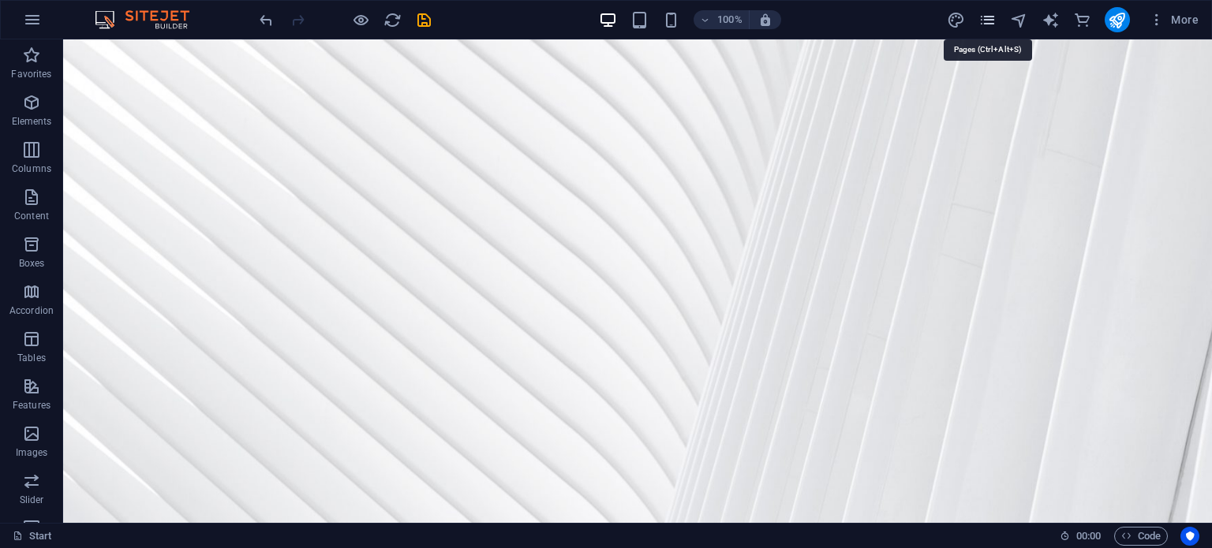
click at [992, 24] on icon "pages" at bounding box center [988, 20] width 18 height 18
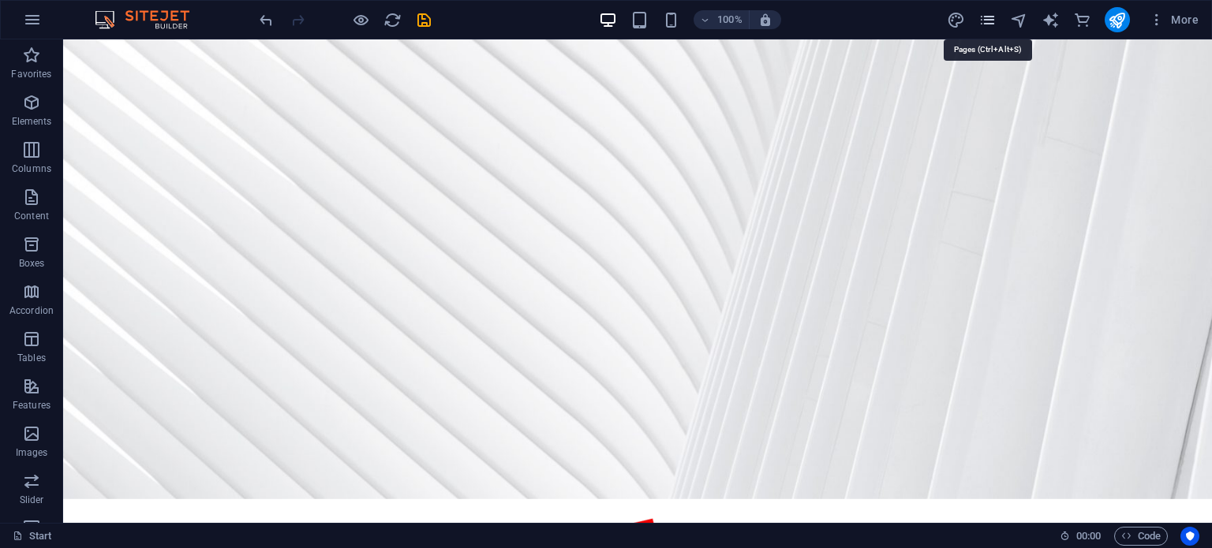
scroll to position [108, 0]
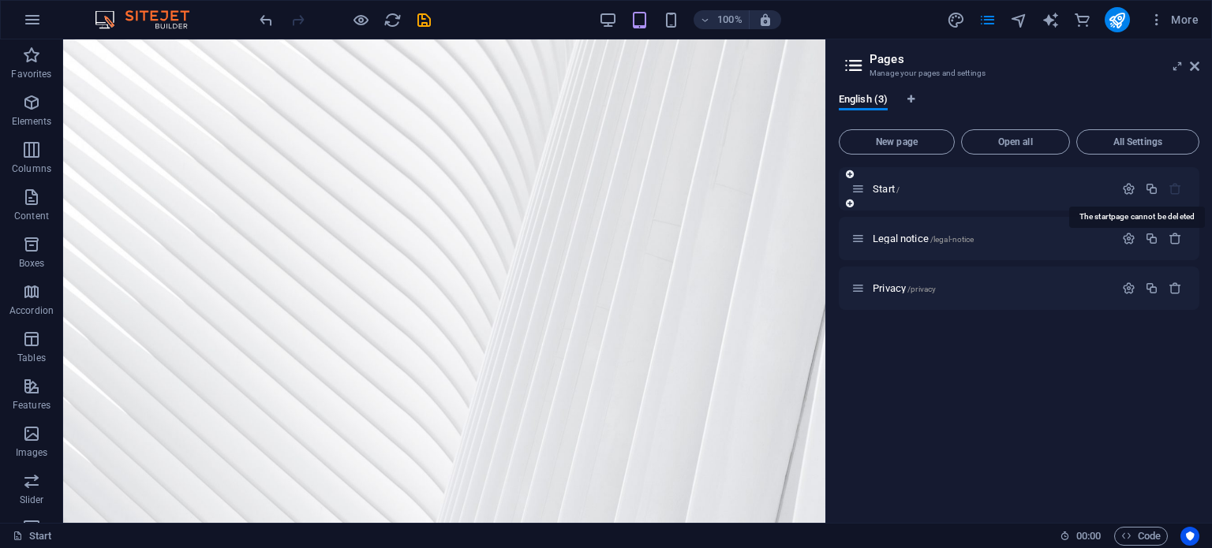
click at [1174, 189] on icon "button" at bounding box center [1175, 188] width 13 height 13
click at [279, 325] on icon at bounding box center [280, 331] width 9 height 17
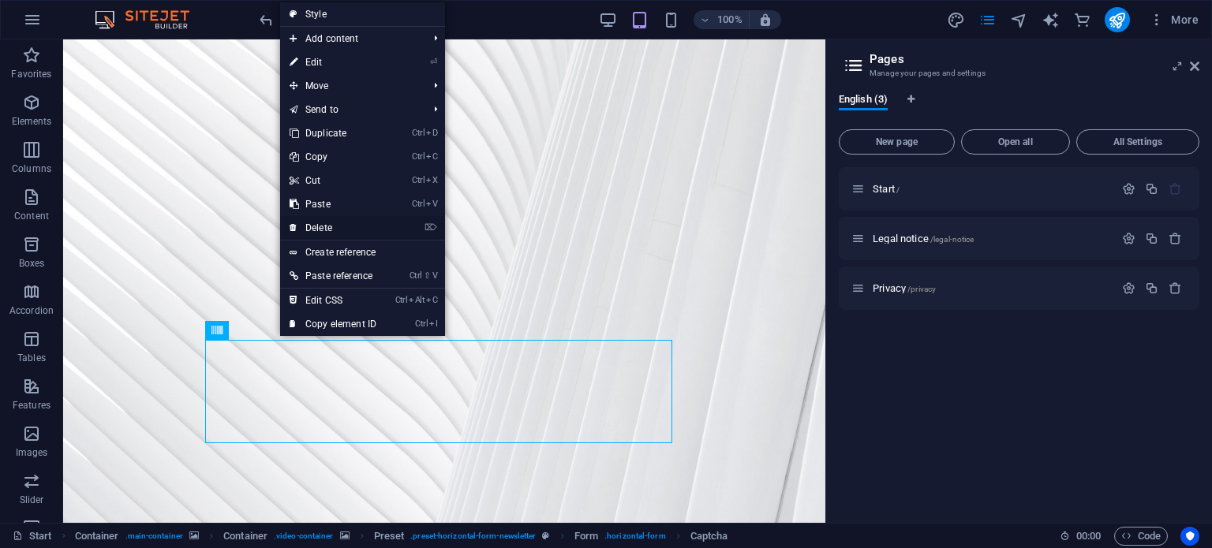
click at [335, 227] on link "⌦ Delete" at bounding box center [333, 228] width 106 height 24
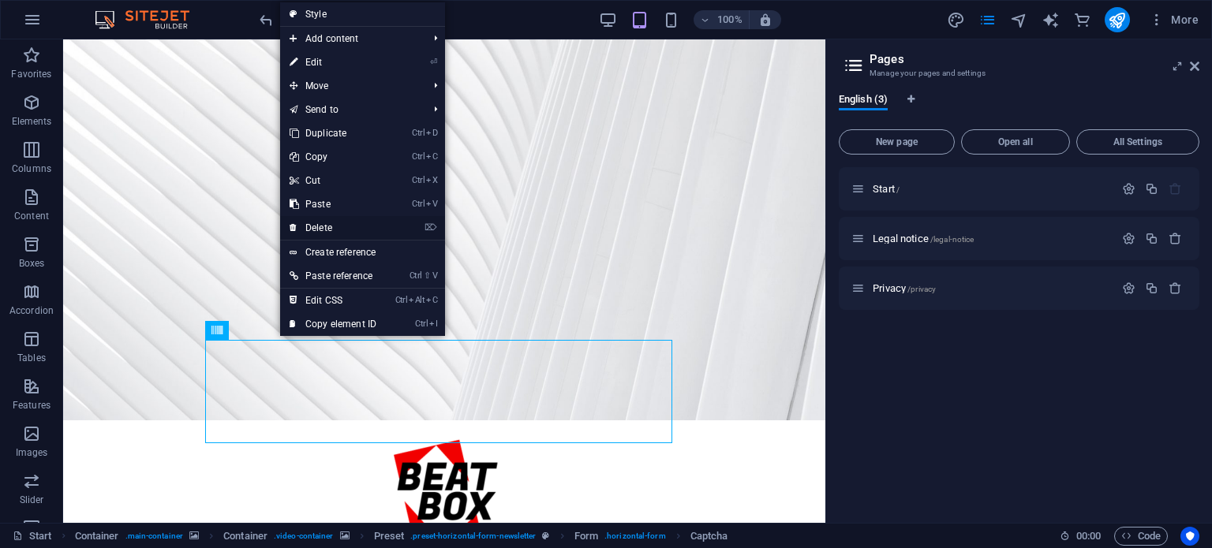
scroll to position [5, 0]
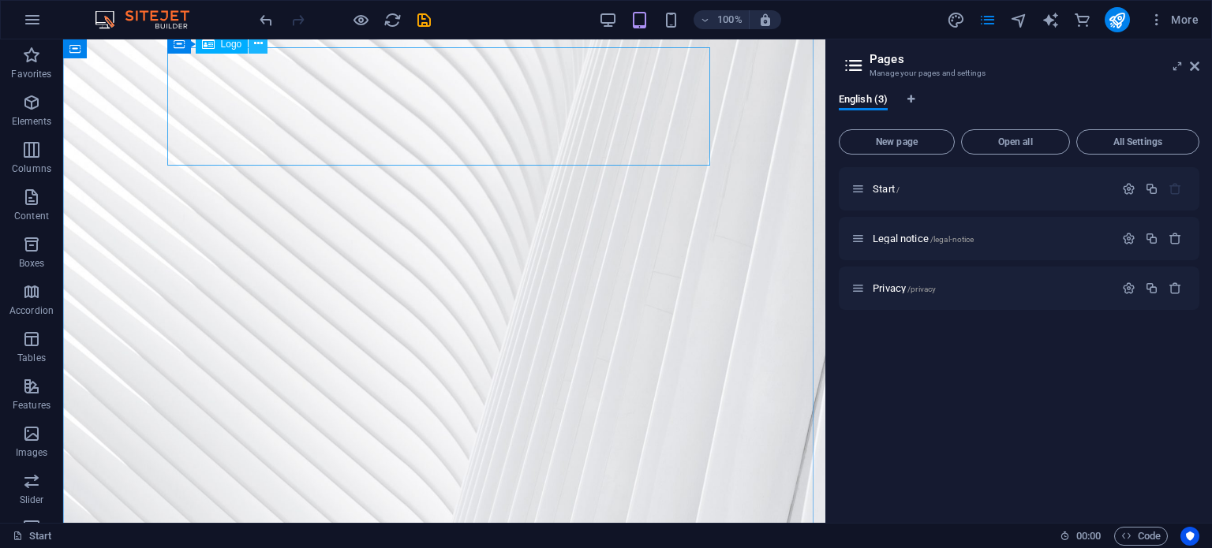
click at [259, 41] on icon at bounding box center [258, 44] width 9 height 17
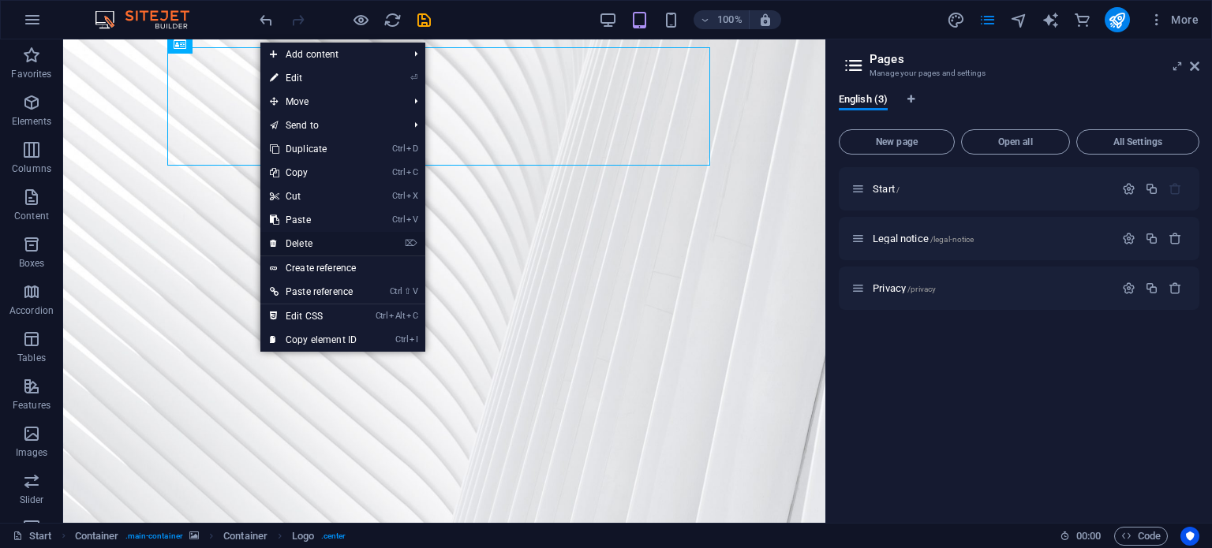
click at [319, 244] on link "⌦ Delete" at bounding box center [313, 244] width 106 height 24
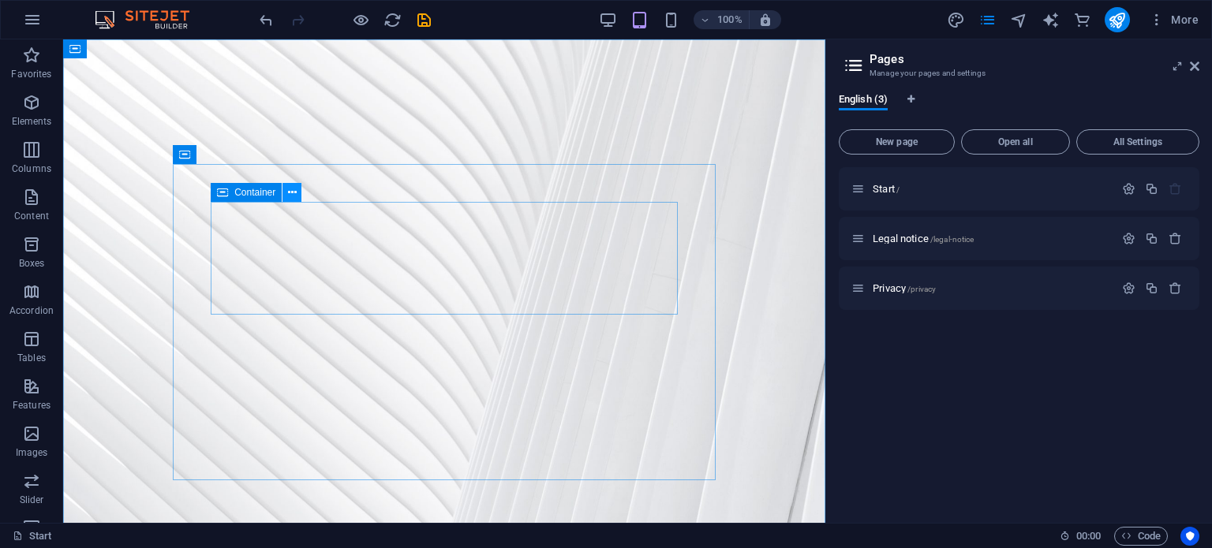
click at [289, 193] on icon at bounding box center [292, 193] width 9 height 17
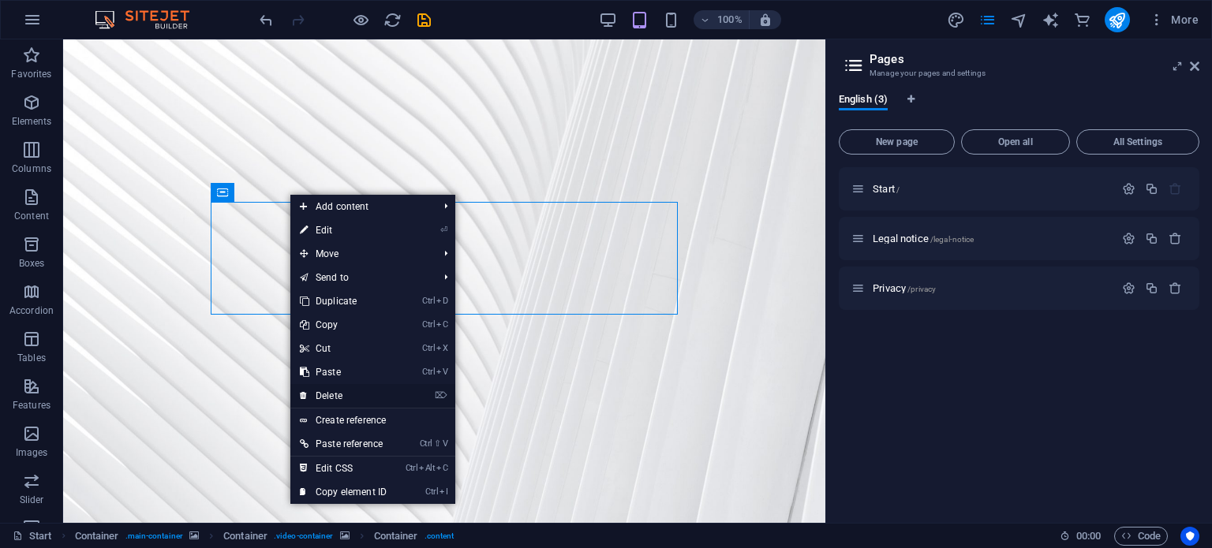
click at [346, 400] on link "⌦ Delete" at bounding box center [343, 396] width 106 height 24
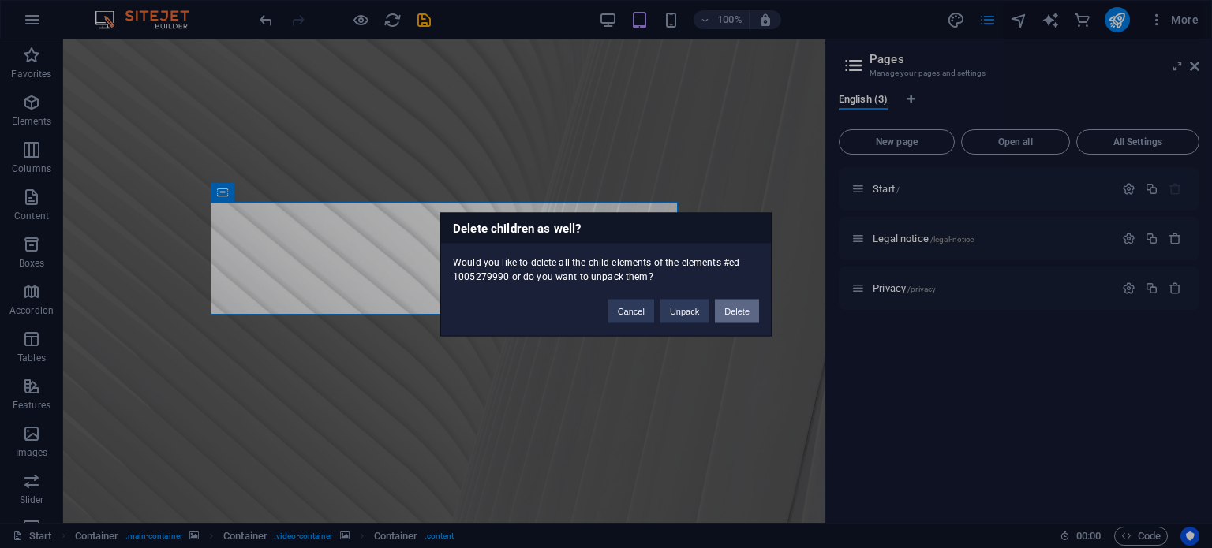
click at [740, 309] on button "Delete" at bounding box center [737, 311] width 44 height 24
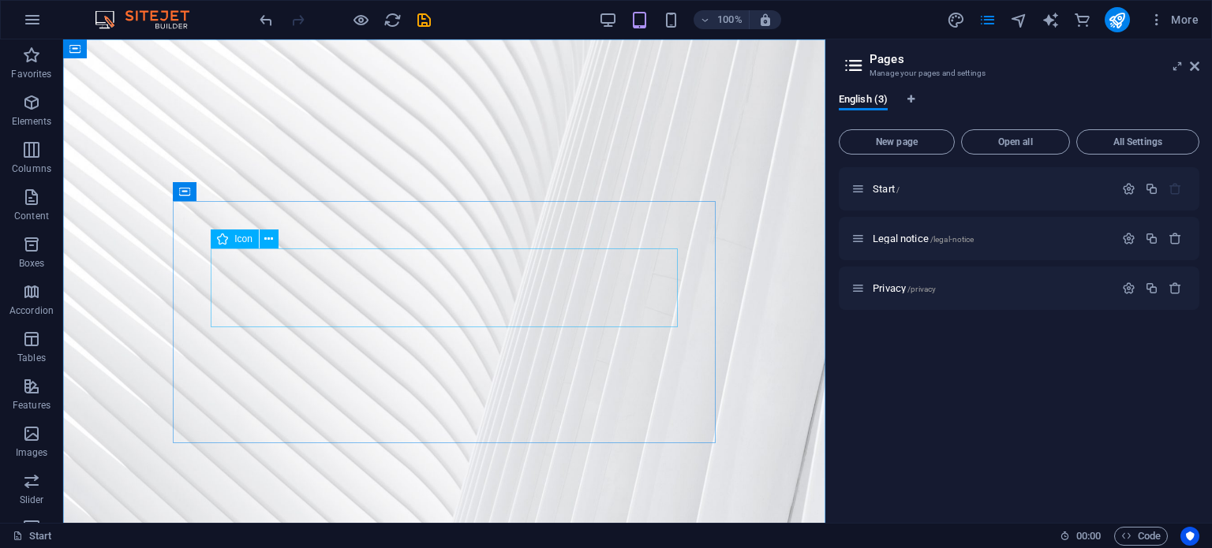
click at [246, 236] on span "Icon" at bounding box center [243, 238] width 18 height 9
click at [271, 236] on icon at bounding box center [268, 239] width 9 height 17
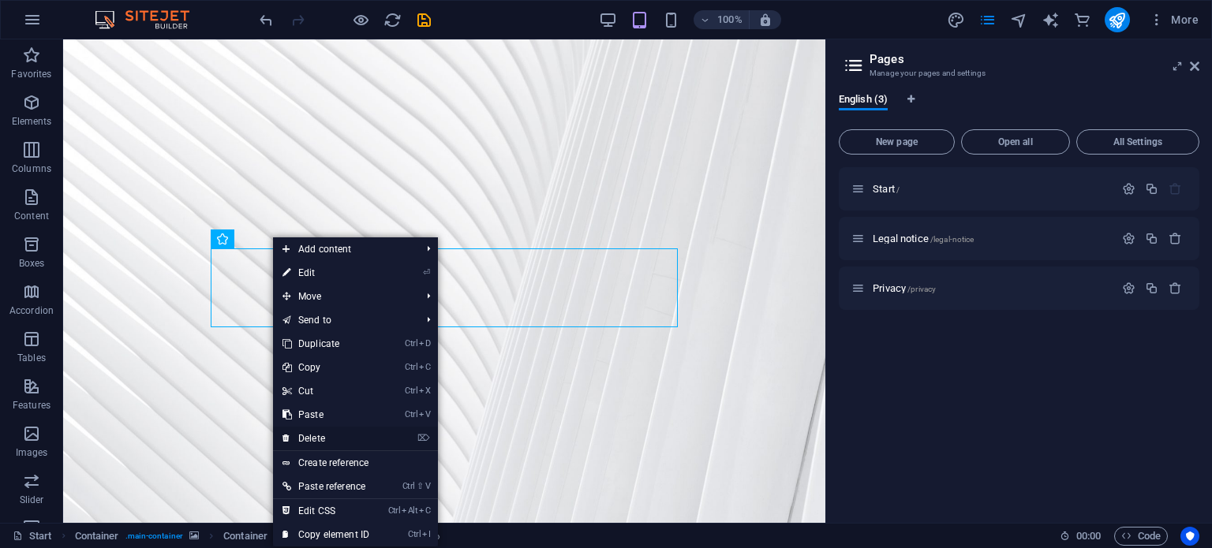
click at [321, 438] on link "⌦ Delete" at bounding box center [326, 439] width 106 height 24
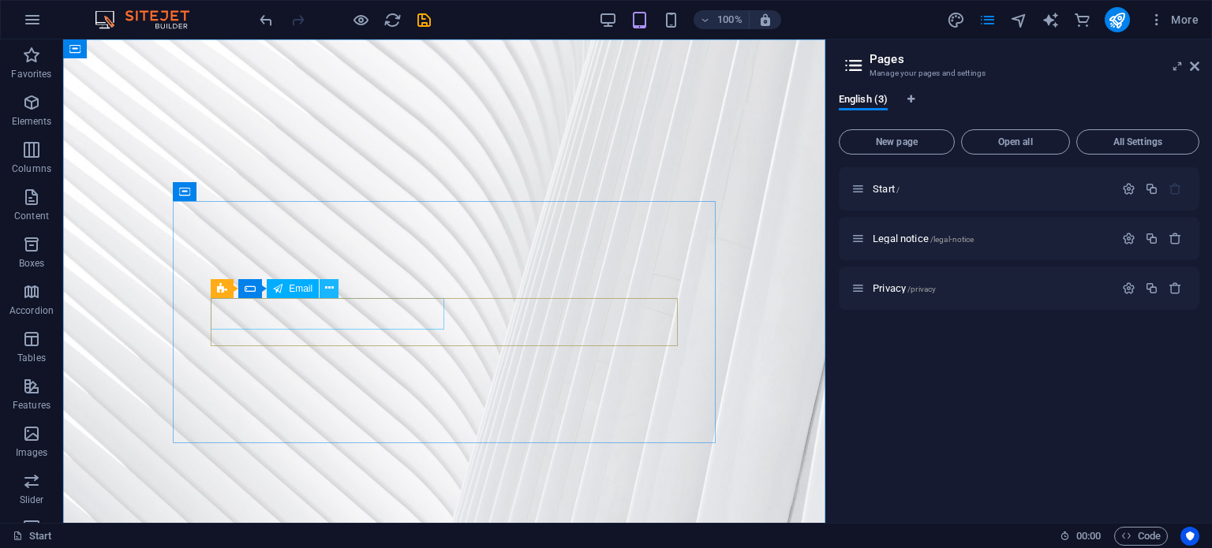
click at [330, 283] on icon at bounding box center [329, 288] width 9 height 17
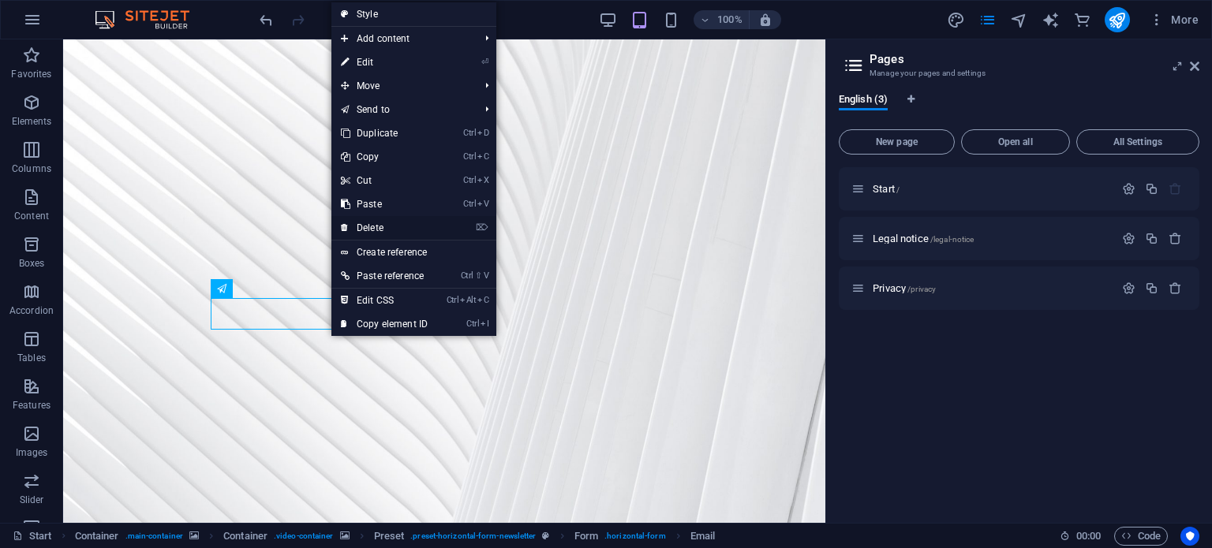
click at [382, 228] on link "⌦ Delete" at bounding box center [384, 228] width 106 height 24
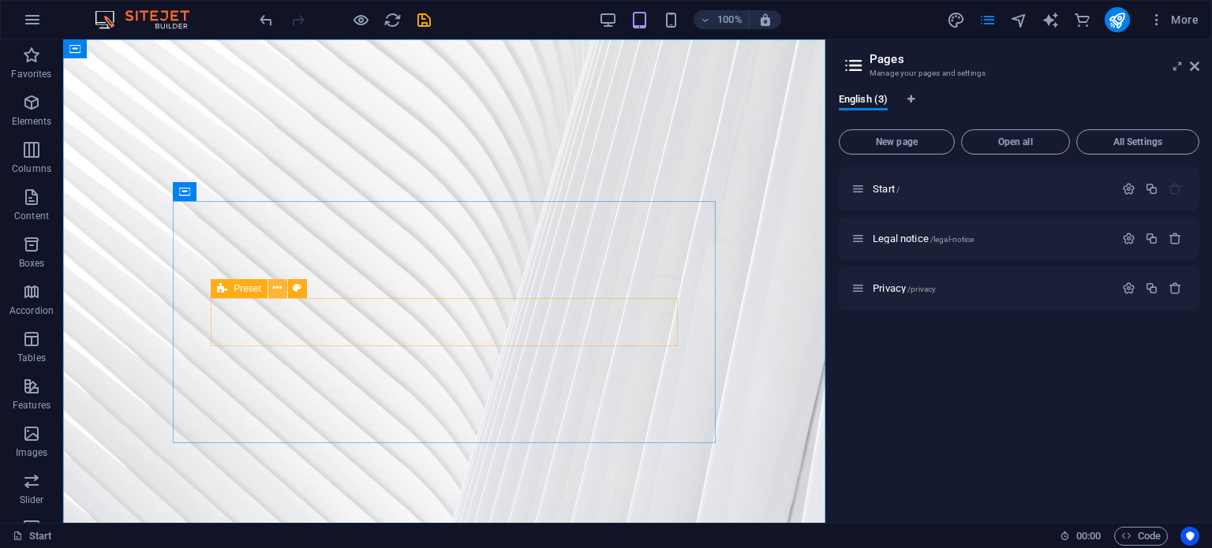
click at [279, 290] on icon at bounding box center [277, 288] width 9 height 17
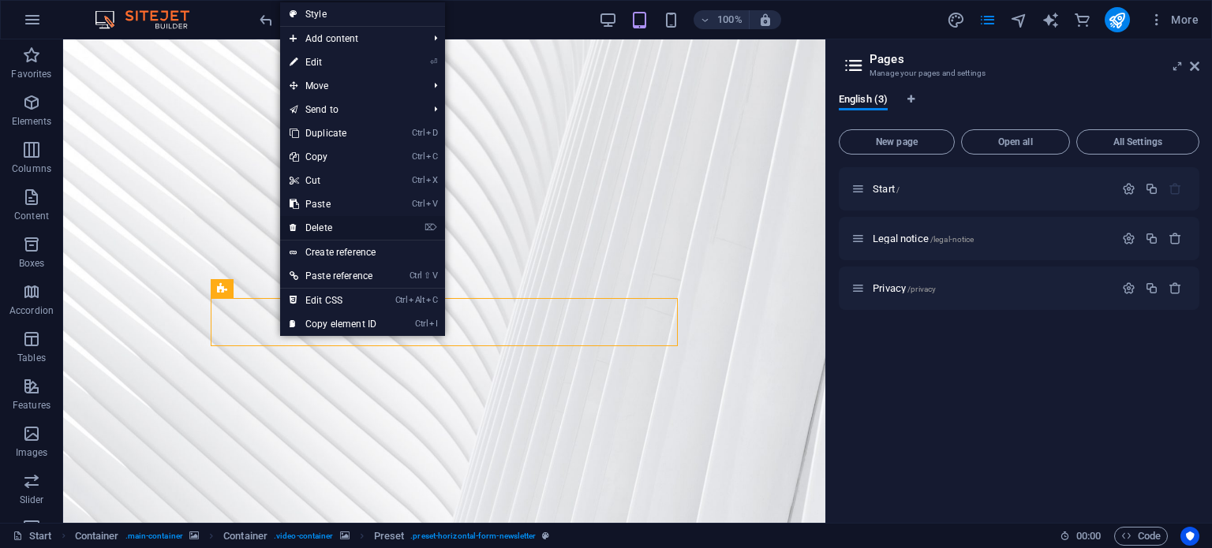
click at [327, 226] on link "⌦ Delete" at bounding box center [333, 228] width 106 height 24
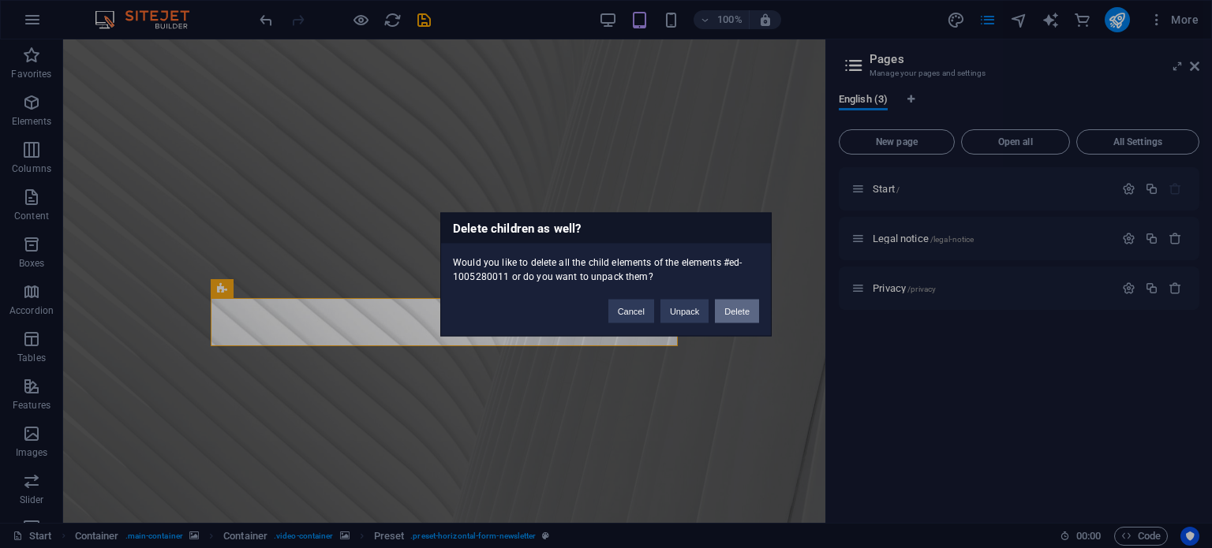
click at [745, 312] on button "Delete" at bounding box center [737, 311] width 44 height 24
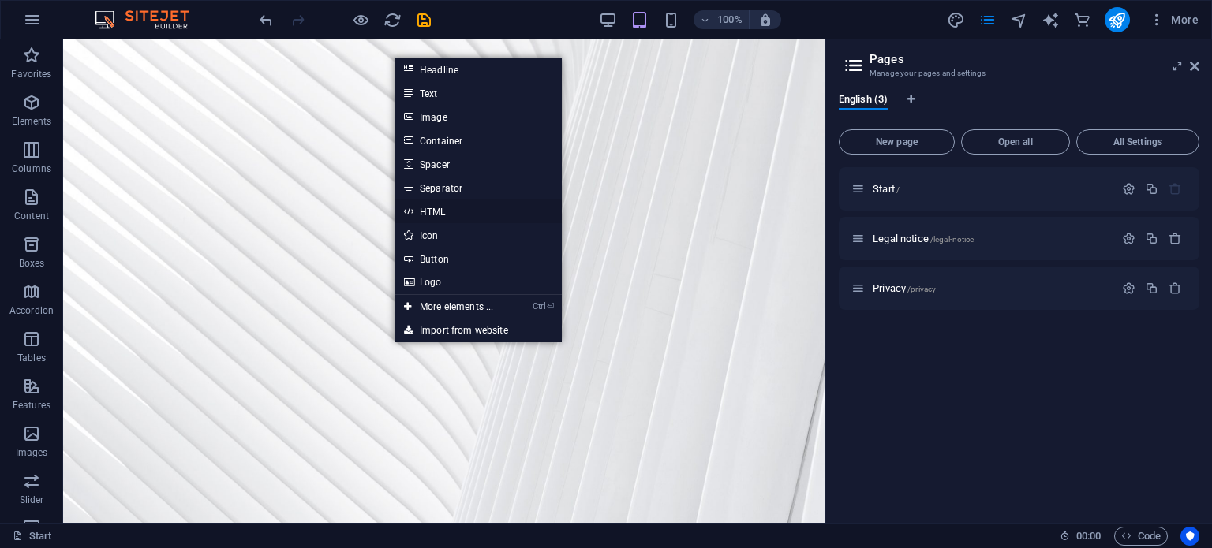
click at [449, 215] on link "HTML" at bounding box center [478, 212] width 167 height 24
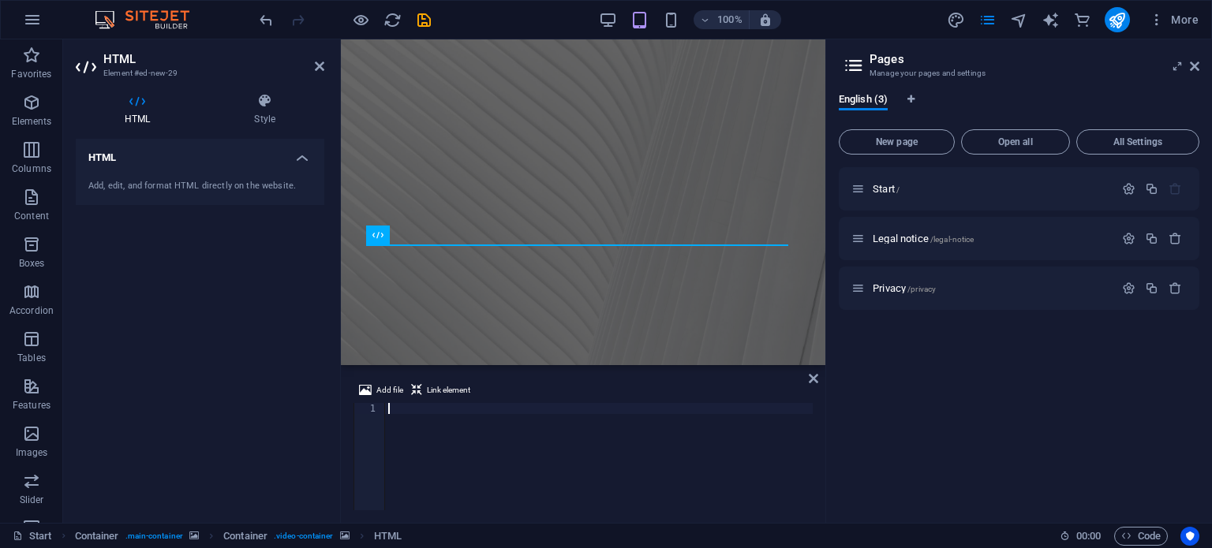
scroll to position [567, 0]
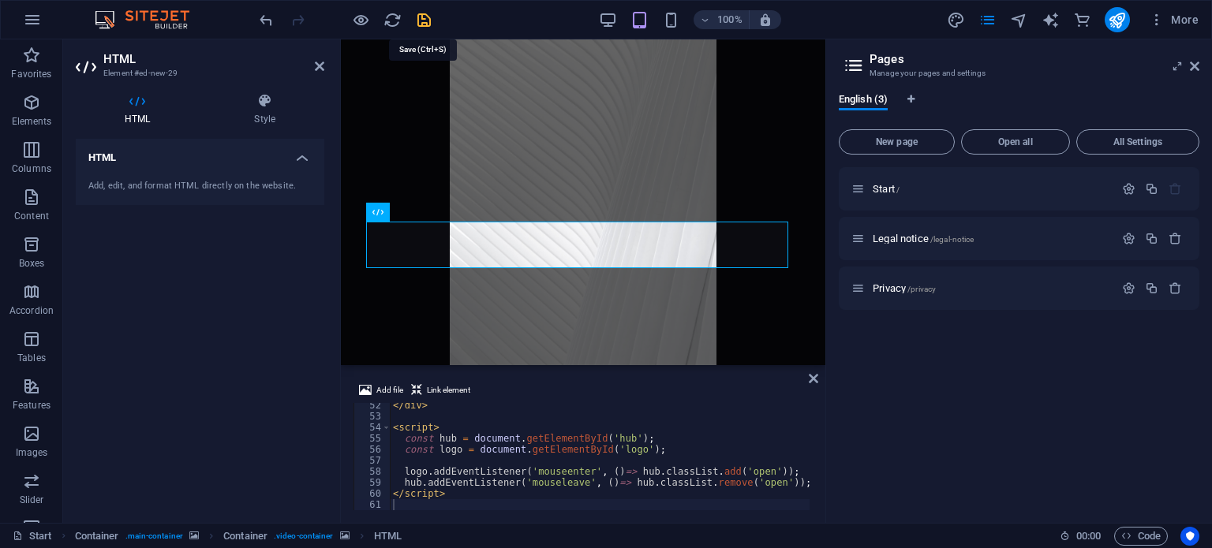
click at [425, 22] on icon "save" at bounding box center [424, 20] width 18 height 18
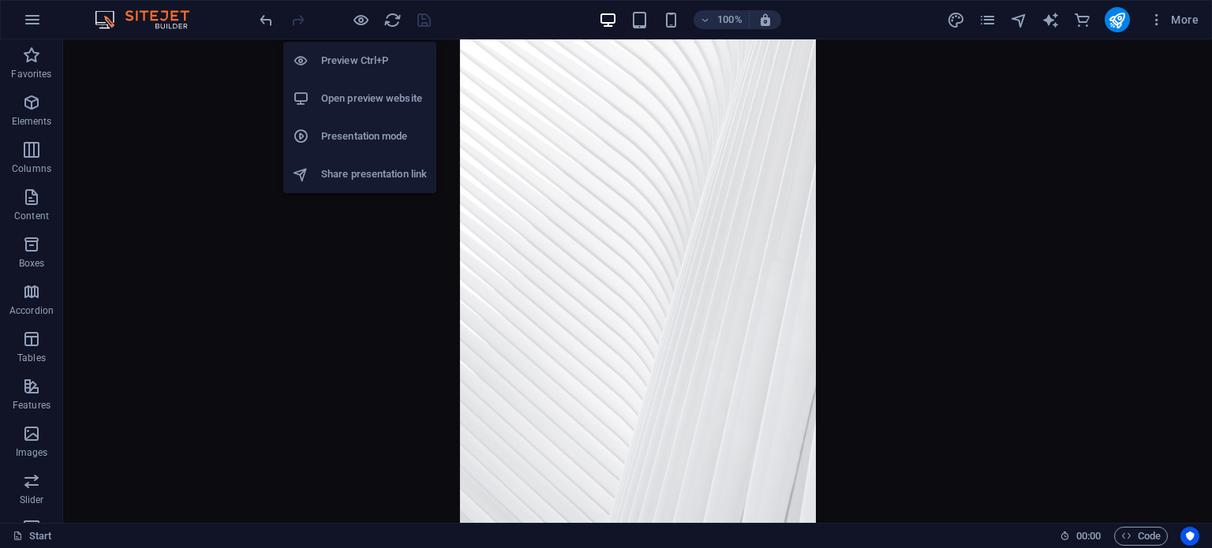
click at [354, 61] on h6 "Preview Ctrl+P" at bounding box center [374, 60] width 106 height 19
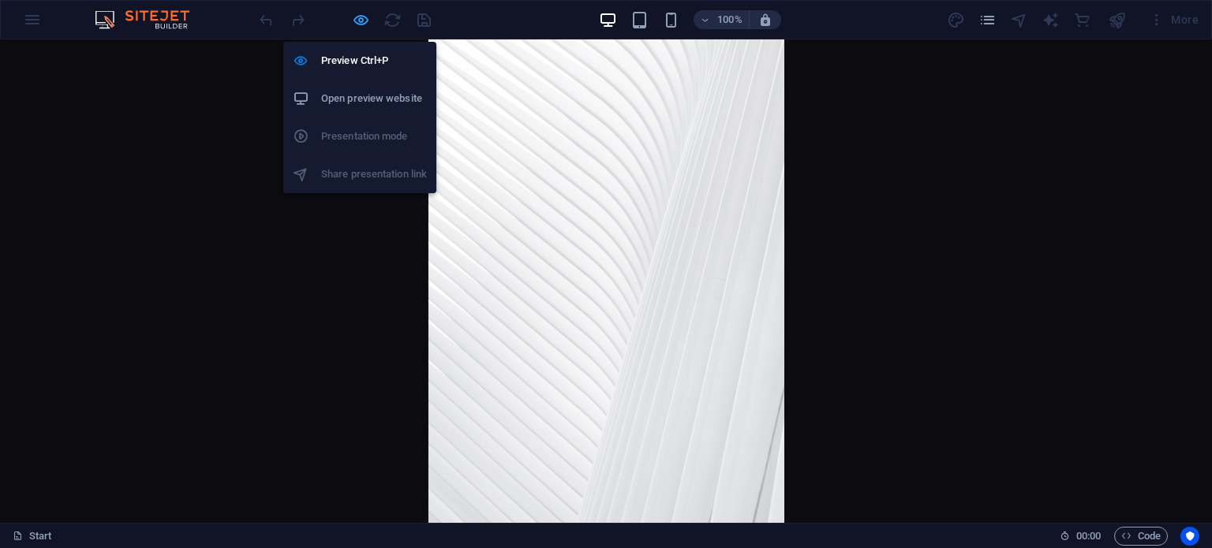
click at [352, 18] on icon "button" at bounding box center [361, 20] width 18 height 18
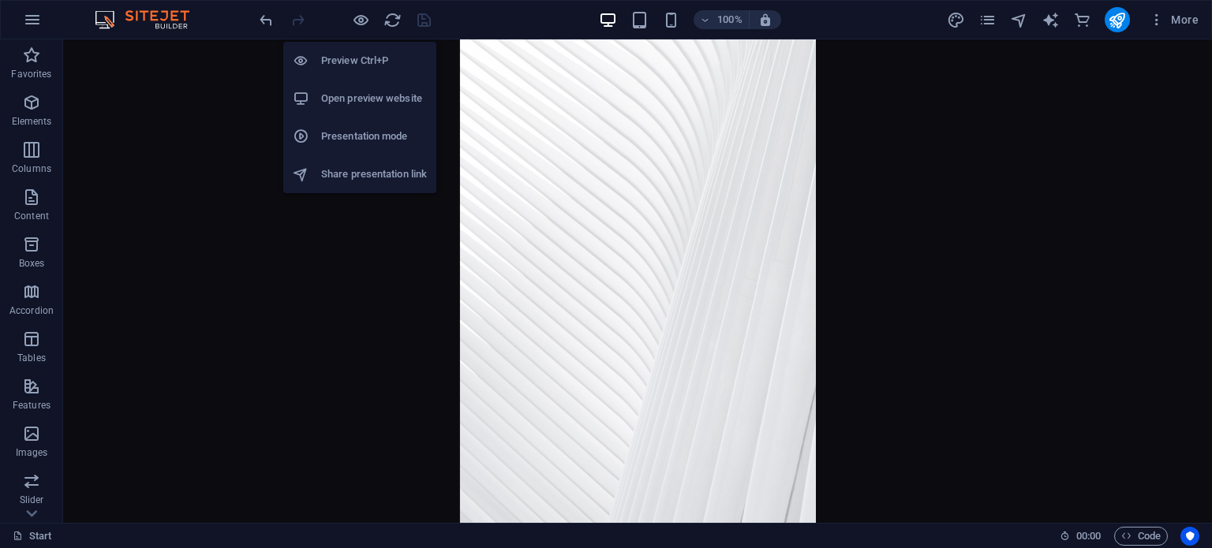
click at [360, 110] on li "Open preview website" at bounding box center [359, 99] width 153 height 38
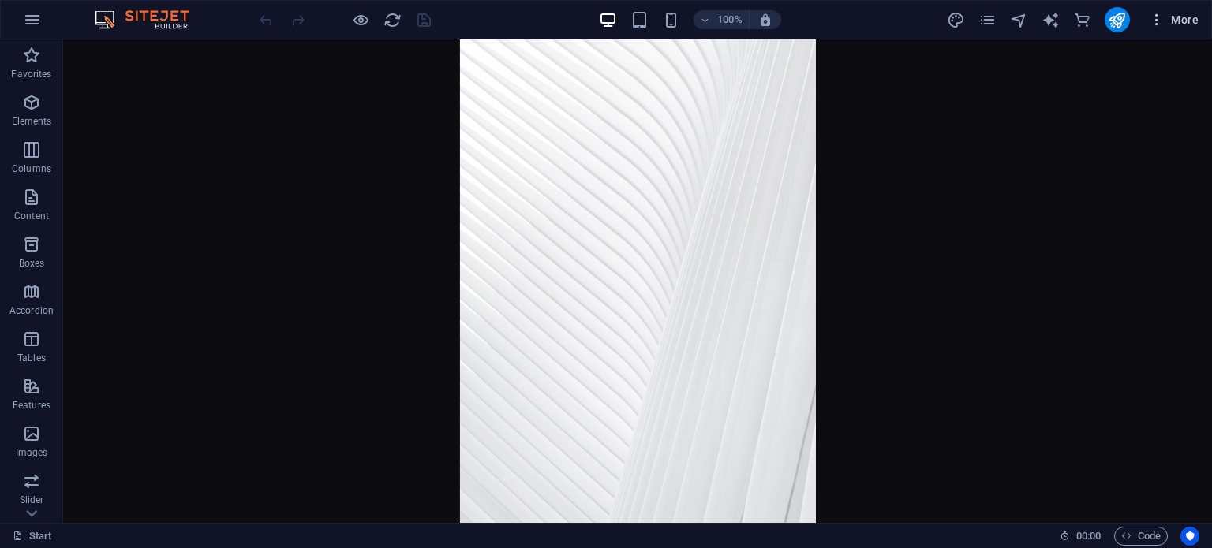
click at [1193, 18] on span "More" at bounding box center [1174, 20] width 50 height 16
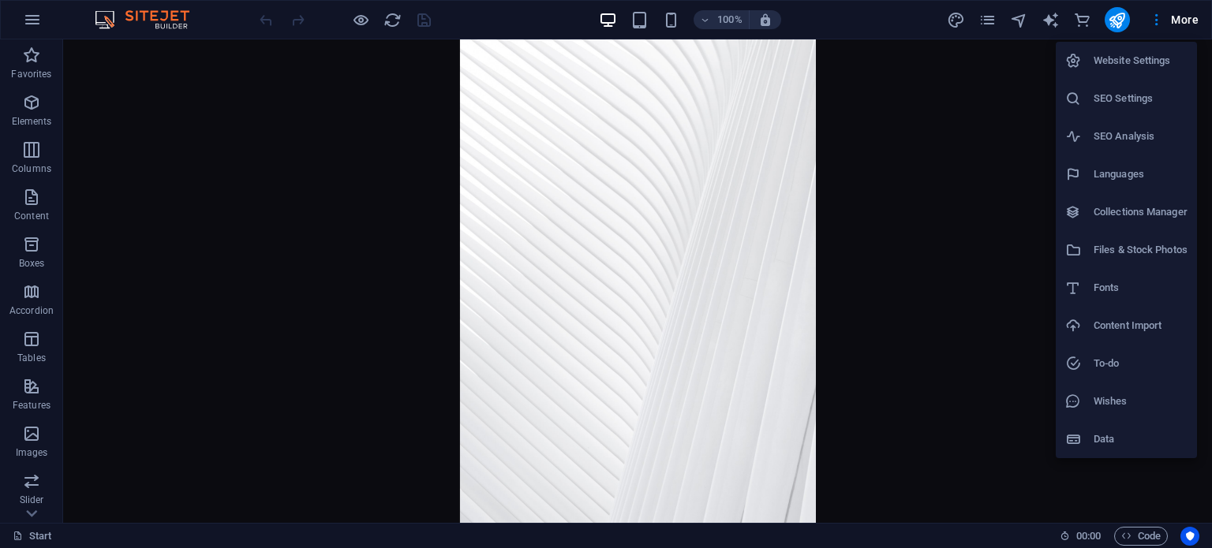
click at [1119, 62] on h6 "Website Settings" at bounding box center [1141, 60] width 94 height 19
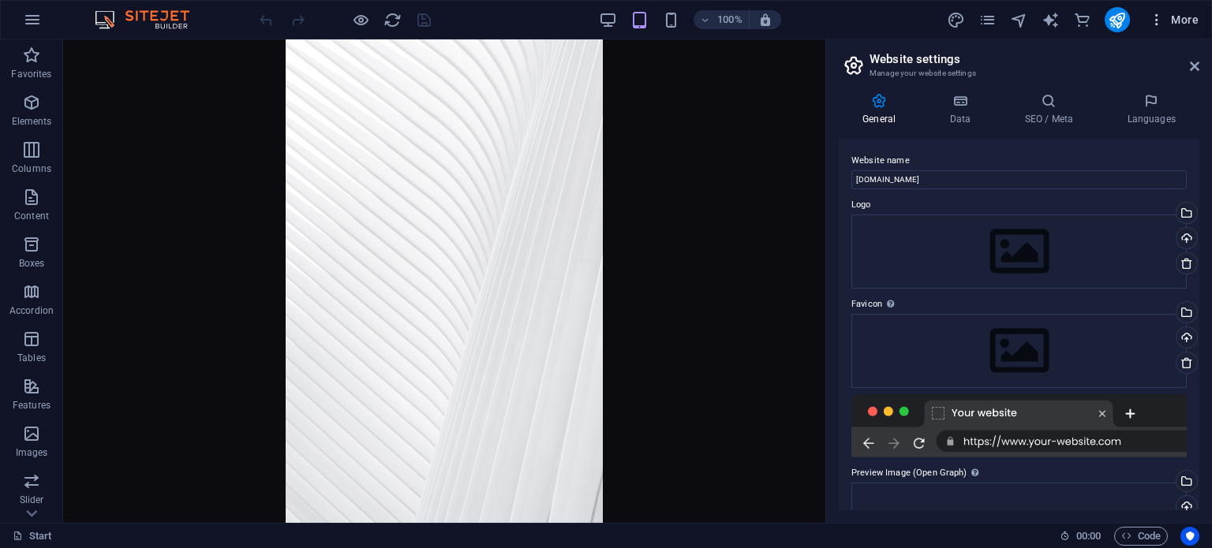
click at [1162, 25] on icon "button" at bounding box center [1157, 20] width 16 height 16
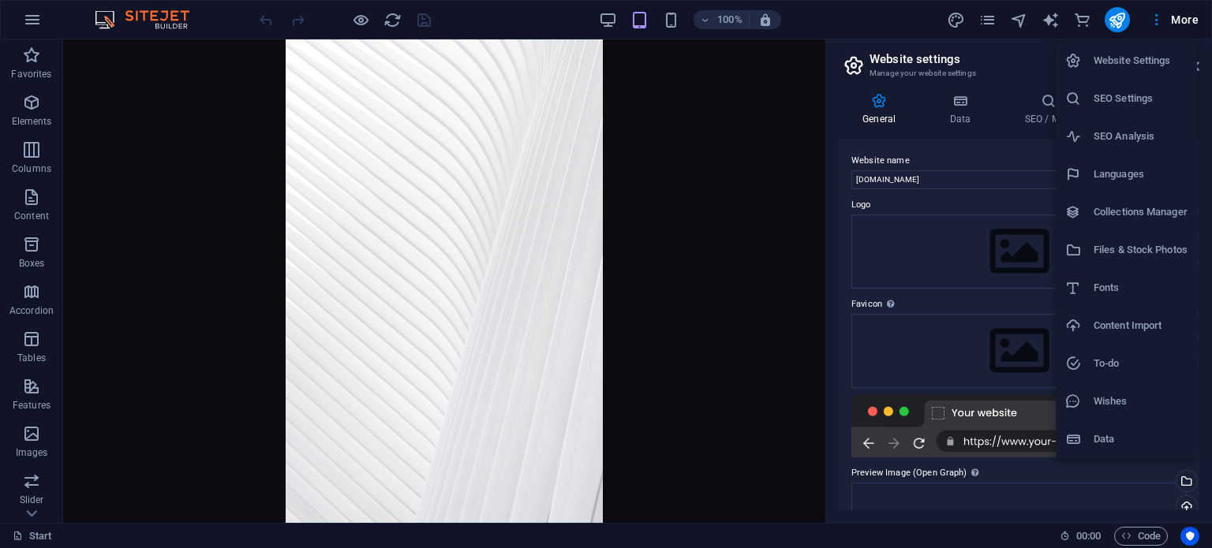
click at [767, 233] on div at bounding box center [606, 274] width 1212 height 548
